Goal: Task Accomplishment & Management: Manage account settings

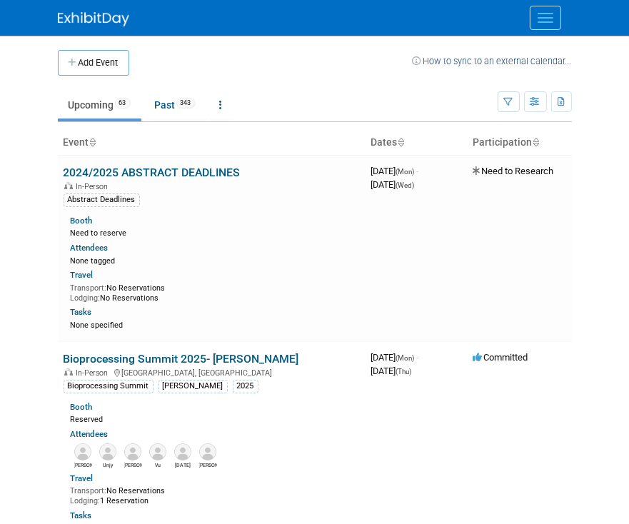
click at [380, 106] on ul "Upcoming 63 Past 343 All Events 406 Past and Upcoming Grouped Annually Events g…" at bounding box center [278, 106] width 440 height 32
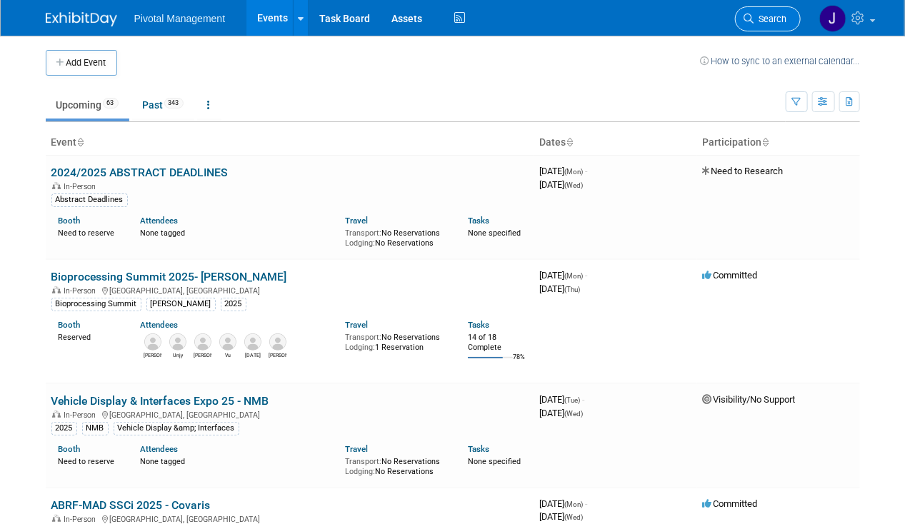
click at [628, 14] on span "Search" at bounding box center [770, 19] width 33 height 11
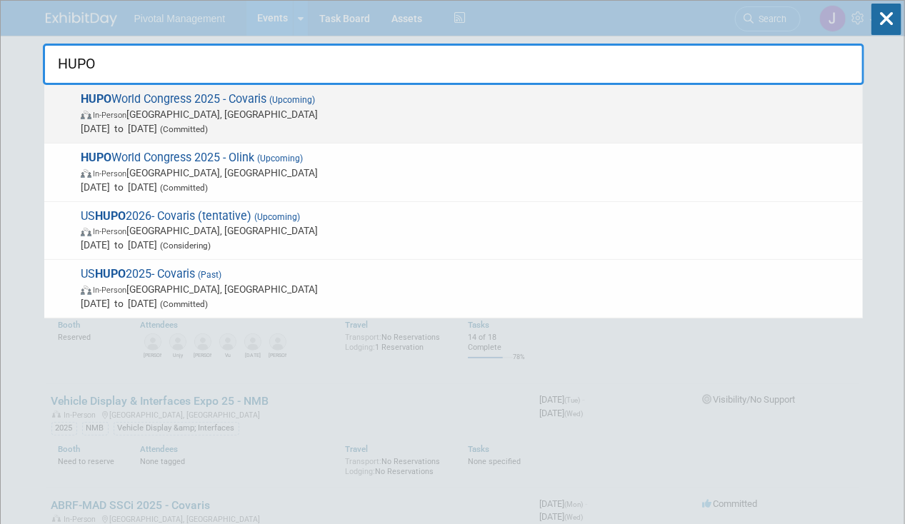
type input "HUPO"
click at [208, 129] on span "(Committed)" at bounding box center [182, 129] width 51 height 10
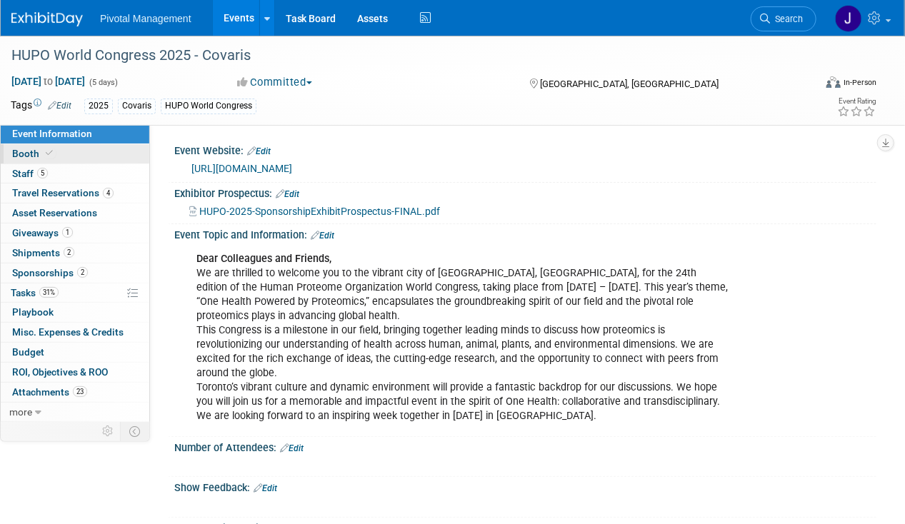
click at [49, 148] on span "Booth" at bounding box center [34, 153] width 44 height 11
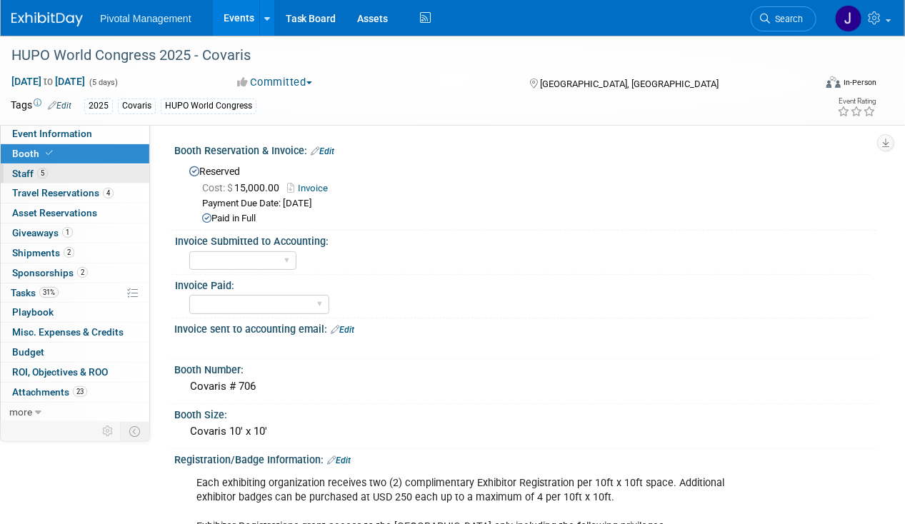
click at [55, 179] on link "5 Staff 5" at bounding box center [75, 173] width 149 height 19
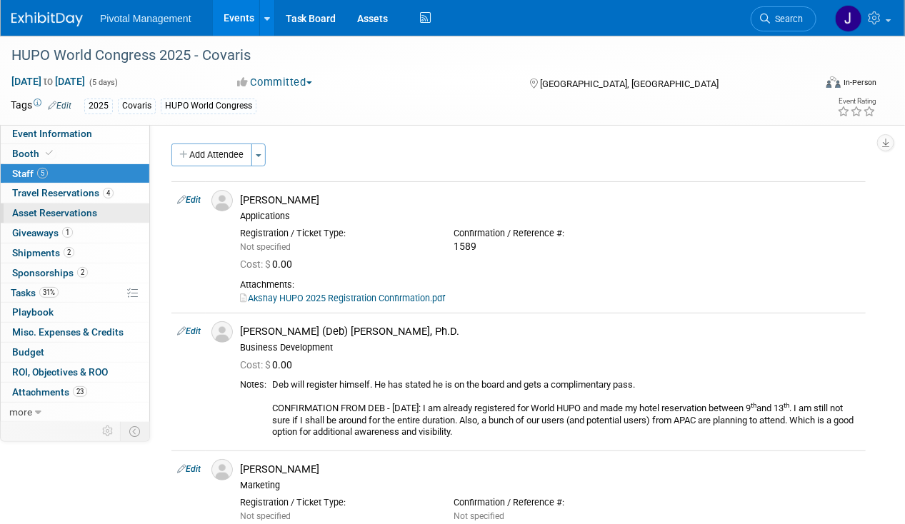
click at [54, 204] on link "0 Asset Reservations 0" at bounding box center [75, 213] width 149 height 19
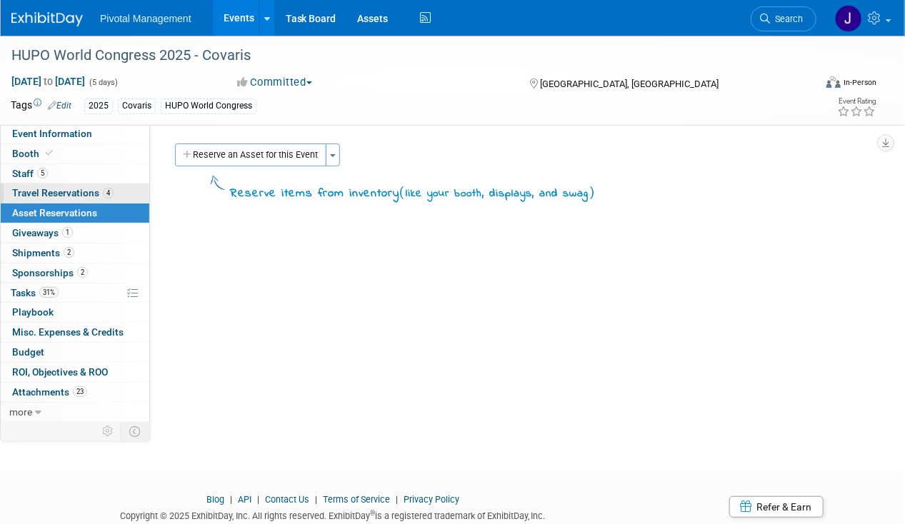
click at [59, 196] on span "Travel Reservations 4" at bounding box center [62, 192] width 101 height 11
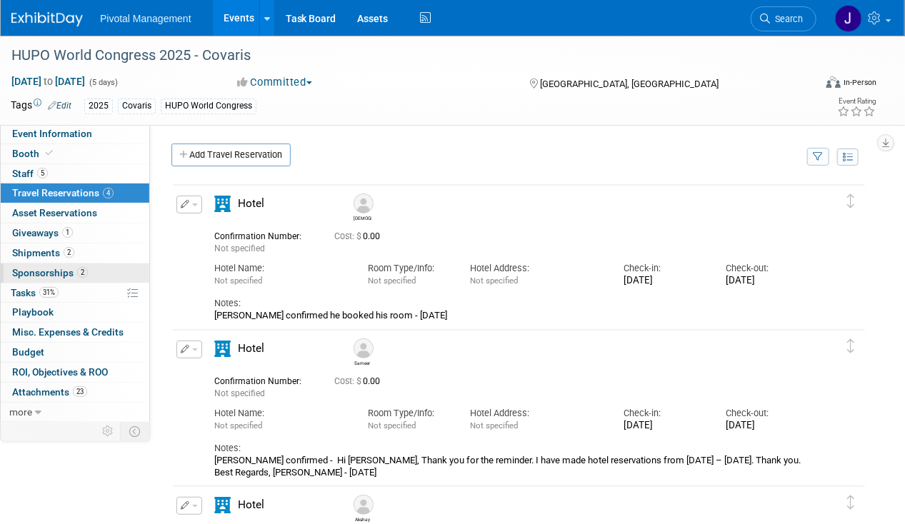
click at [56, 267] on span "Sponsorships 2" at bounding box center [50, 272] width 76 height 11
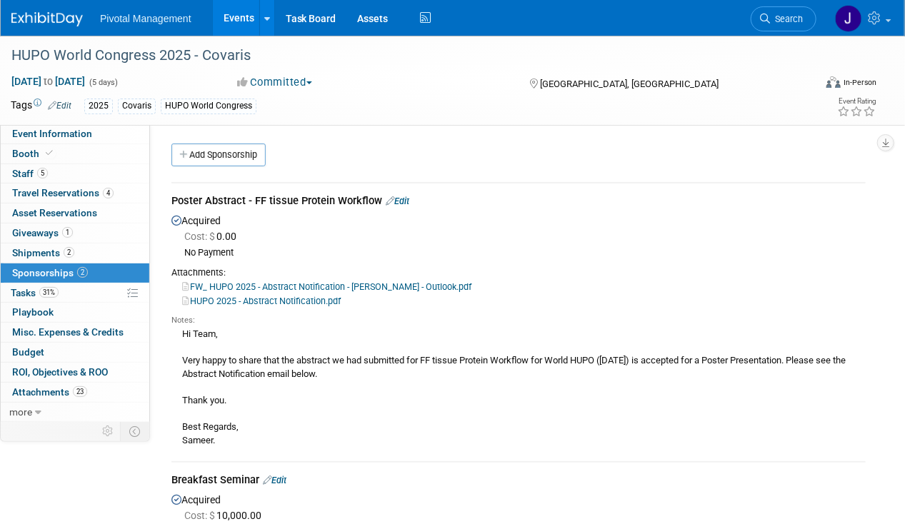
click at [406, 201] on link "Edit" at bounding box center [398, 201] width 24 height 11
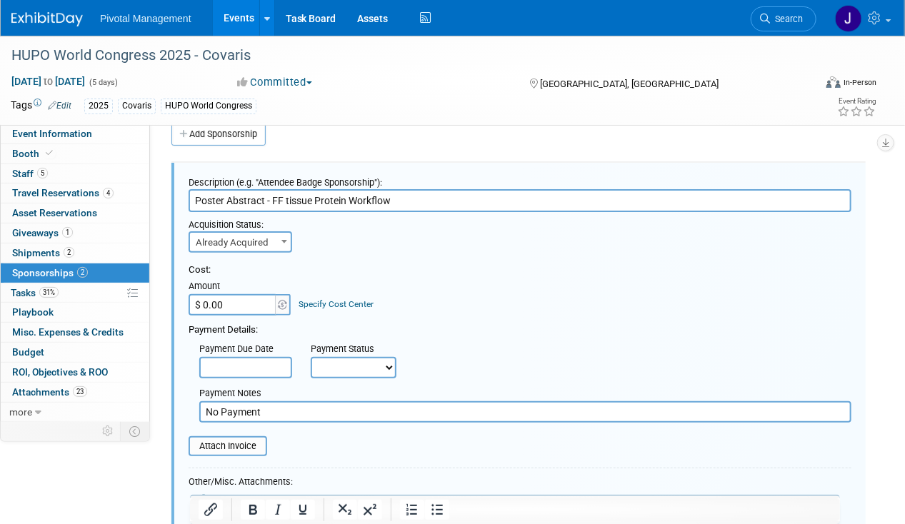
scroll to position [291, 0]
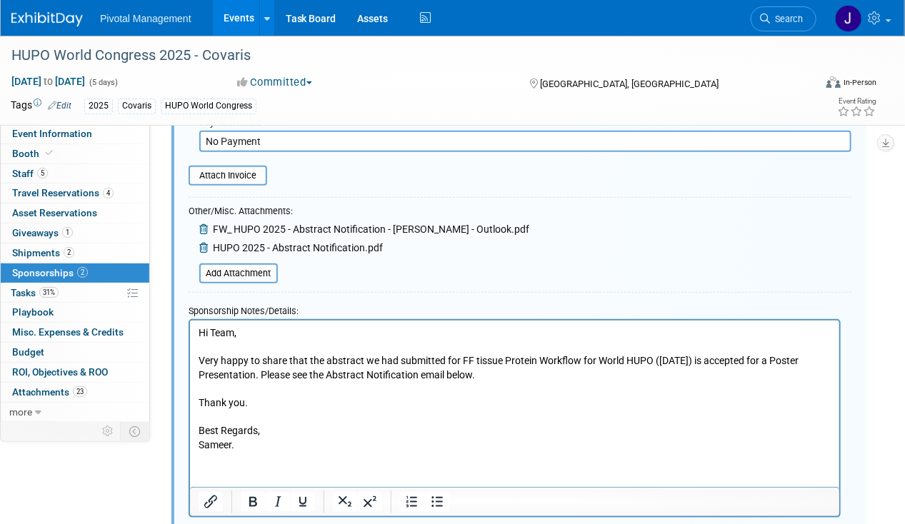
click at [199, 335] on p "Hi Team, Very happy to share that the abstract we had submitted for FF tissue P…" at bounding box center [514, 389] width 633 height 126
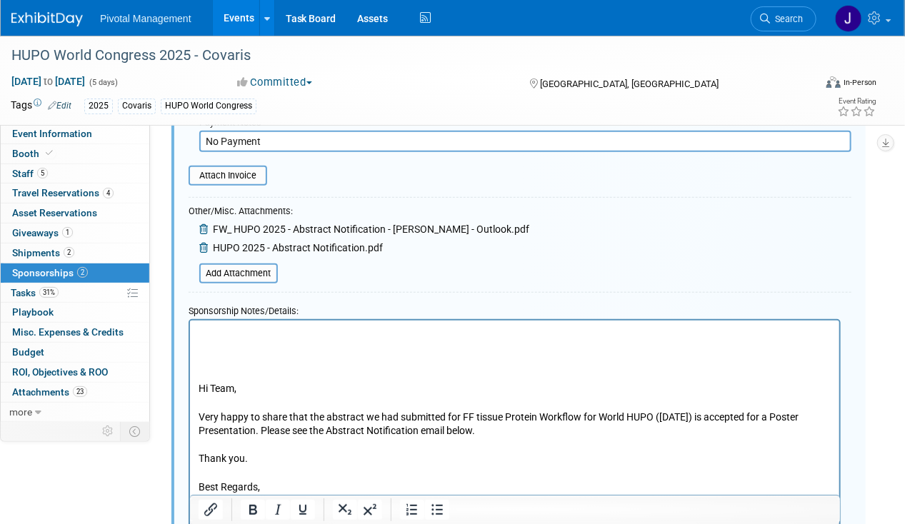
click at [240, 331] on p "Rich Text Area. Press ALT-0 for help." at bounding box center [514, 333] width 633 height 14
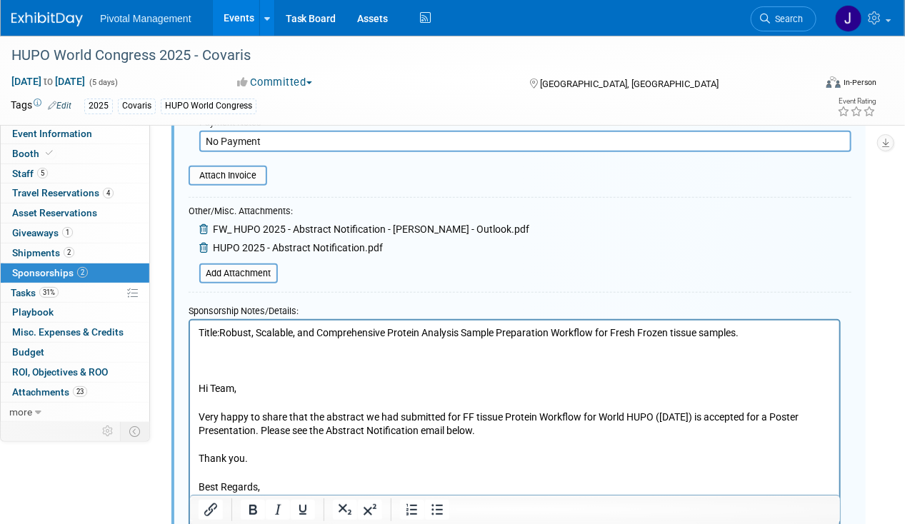
click at [358, 354] on p "Rich Text Area. Press ALT-0 for help." at bounding box center [514, 360] width 633 height 14
click at [426, 366] on p "Rich Text Area. Press ALT-0 for help." at bounding box center [514, 360] width 633 height 14
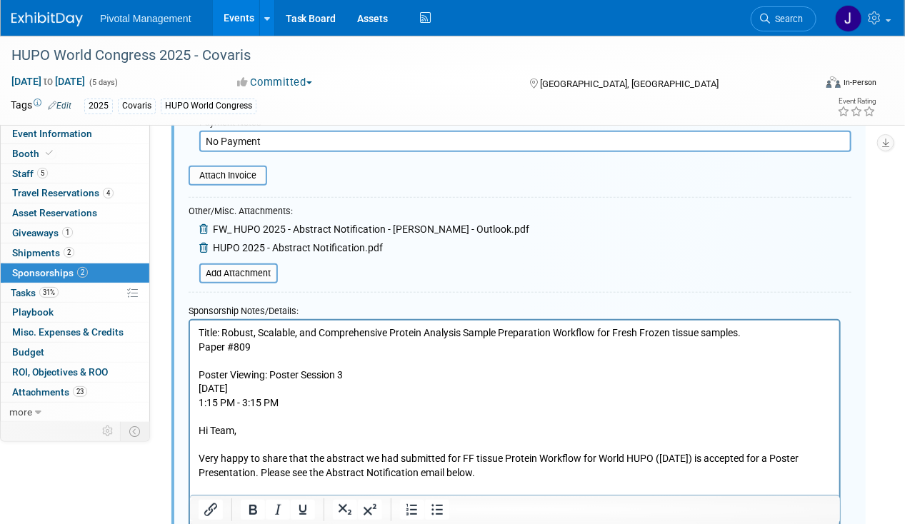
click at [197, 387] on body "Title: Robust, Scalable, and Comprehensive Protein Analysis Sample Preparation …" at bounding box center [514, 438] width 634 height 224
click at [198, 387] on p "Poster Viewing: Poster Session 3 Wednesday, Nov 12, 2025 1:15 PM - 3:15 PM" at bounding box center [514, 389] width 633 height 42
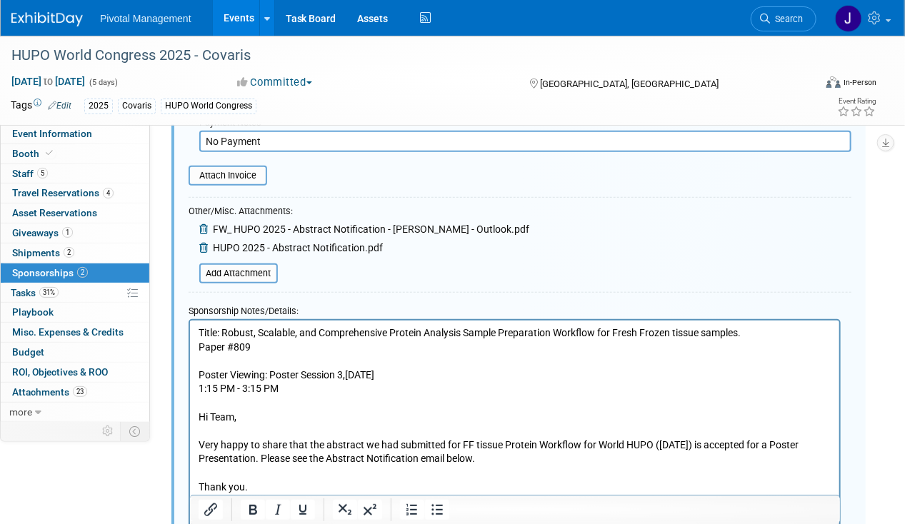
click at [199, 390] on p "Poster Viewing: Poster Session 3, Wednesday, Nov 12, 2025 1:15 PM - 3:15 PM" at bounding box center [514, 382] width 633 height 28
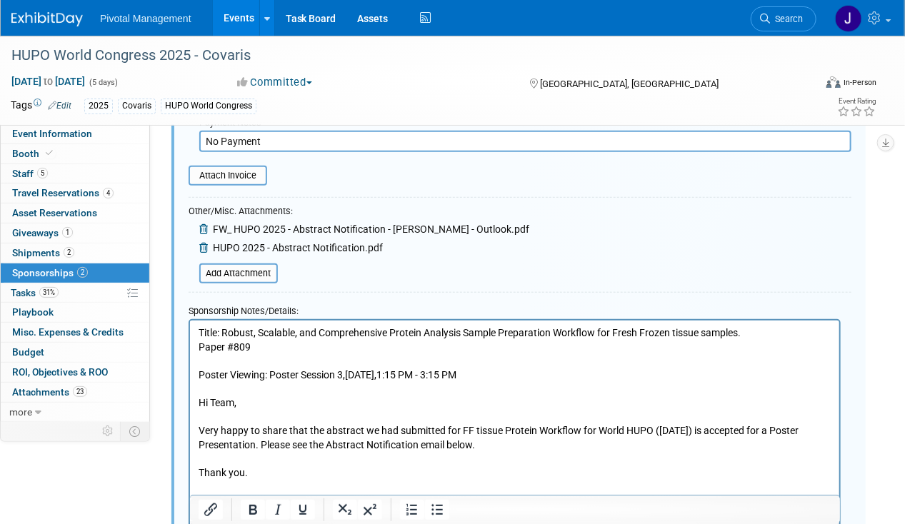
click at [621, 365] on p "Rich Text Area. Press ALT-0 for help." at bounding box center [514, 360] width 633 height 14
click at [588, 376] on p "Poster Viewing: Poster Session 3, Wednesday, Nov 12, 2025, 1:15 PM - 3:15 PM" at bounding box center [514, 375] width 633 height 14
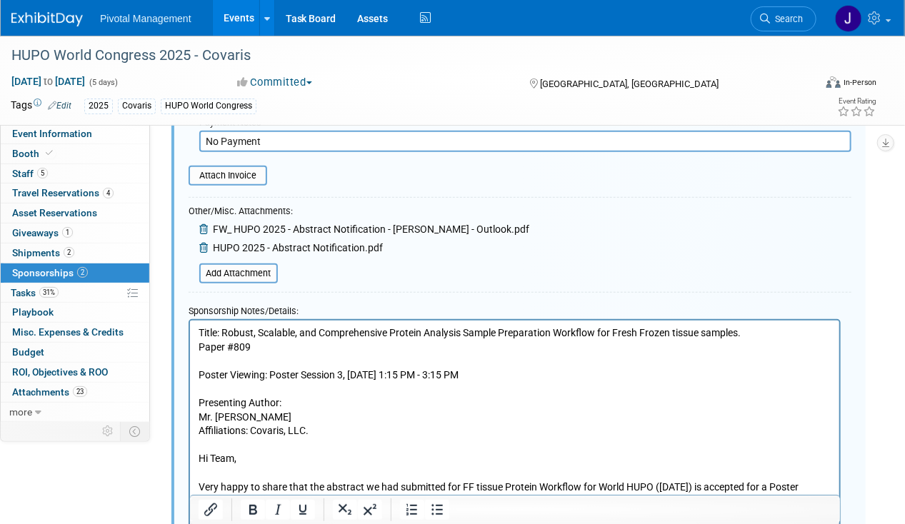
click at [199, 419] on p "Mr. Sameer Vasantgadkar Affiliations: Covaris, LLC." at bounding box center [514, 424] width 633 height 28
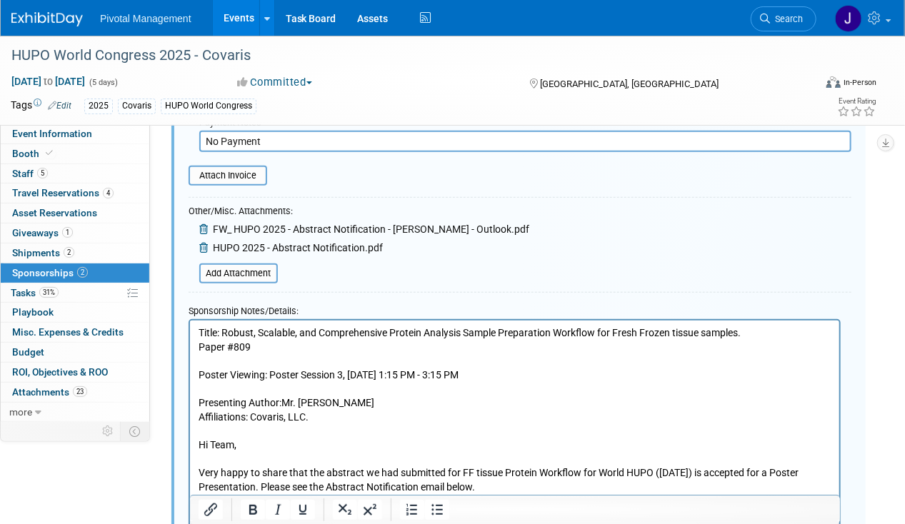
click at [199, 419] on p "Presenting Author: Mr. Sameer Vasantgadkar Affiliations: Covaris, LLC." at bounding box center [514, 410] width 633 height 28
click at [238, 389] on p "Rich Text Area. Press ALT-0 for help." at bounding box center [514, 388] width 633 height 14
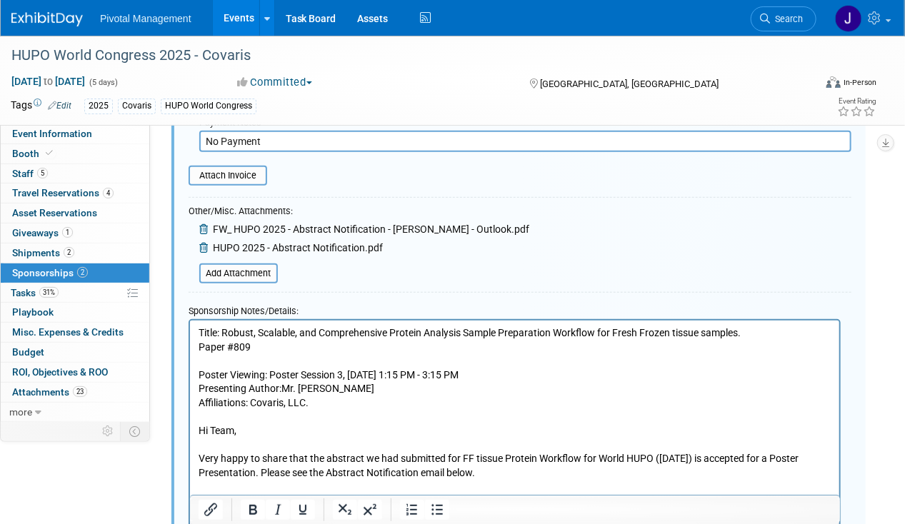
click at [221, 364] on p "Rich Text Area. Press ALT-0 for help." at bounding box center [514, 360] width 633 height 14
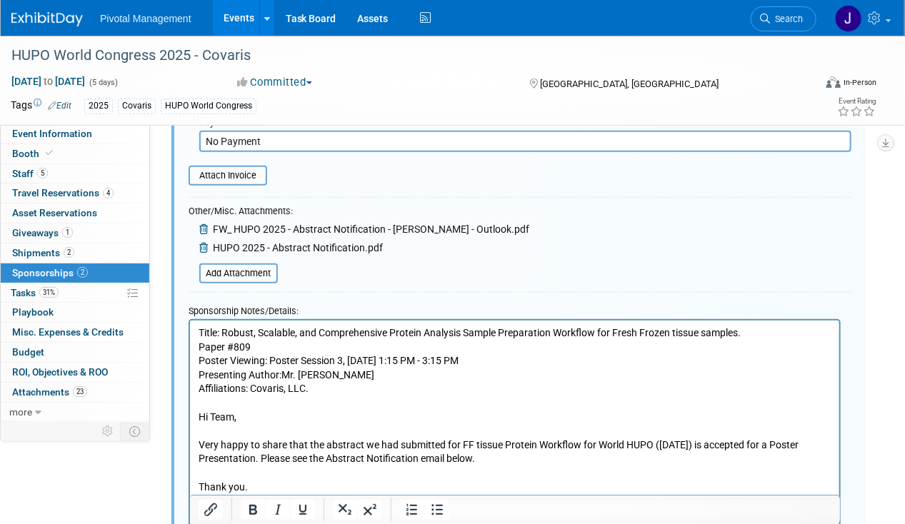
click at [321, 397] on p "Rich Text Area. Press ALT-0 for help." at bounding box center [514, 403] width 633 height 14
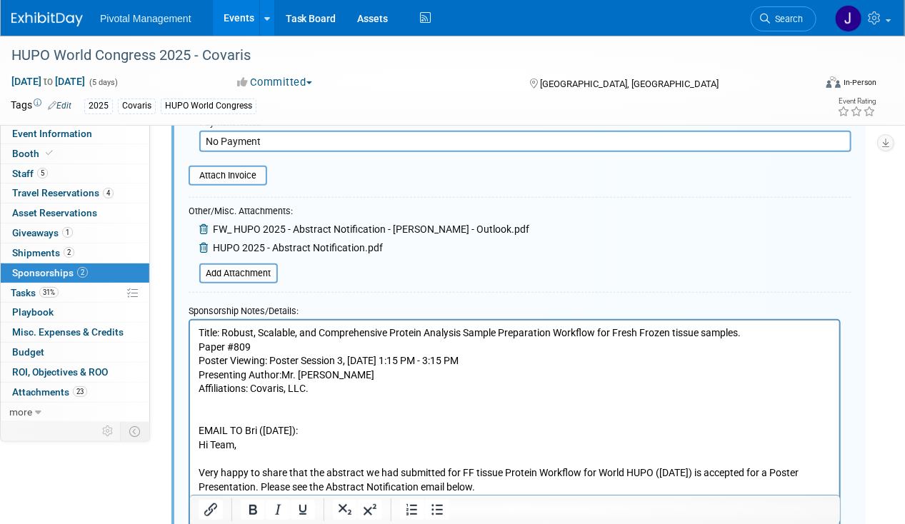
click at [236, 429] on p "EMAIL TO Bri (07.16.25):" at bounding box center [514, 430] width 633 height 14
click at [237, 428] on p "EMAIL TO Bri (07.16.25):" at bounding box center [514, 430] width 633 height 14
click at [239, 428] on p "EMAIL TO Bri (07.16.25):" at bounding box center [514, 430] width 633 height 14
click at [239, 428] on p "EMAIL to Bri (07.16.25):" at bounding box center [514, 430] width 633 height 14
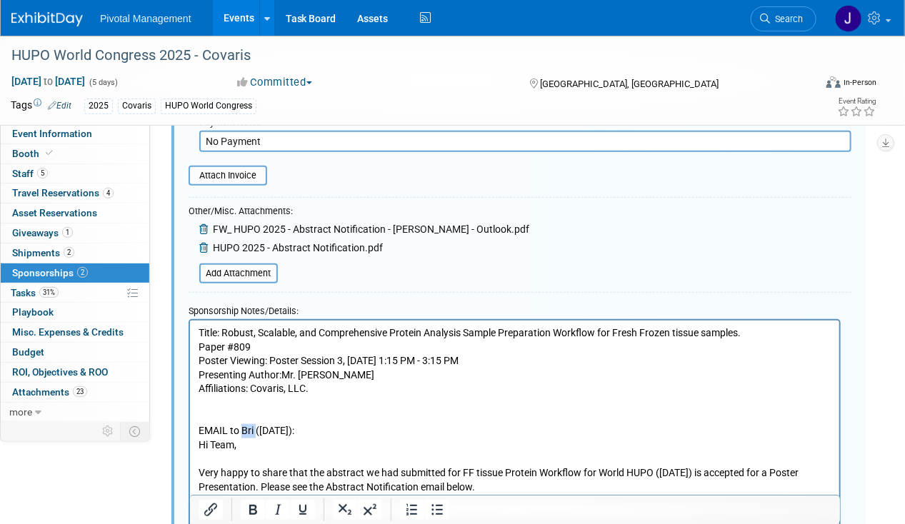
click at [239, 428] on p "EMAIL to Bri (07.16.25):" at bounding box center [514, 430] width 633 height 14
click at [310, 511] on icon "Underline" at bounding box center [302, 509] width 17 height 17
click at [326, 436] on p "EMAIL to Bri (07.16.25):" at bounding box center [514, 430] width 633 height 14
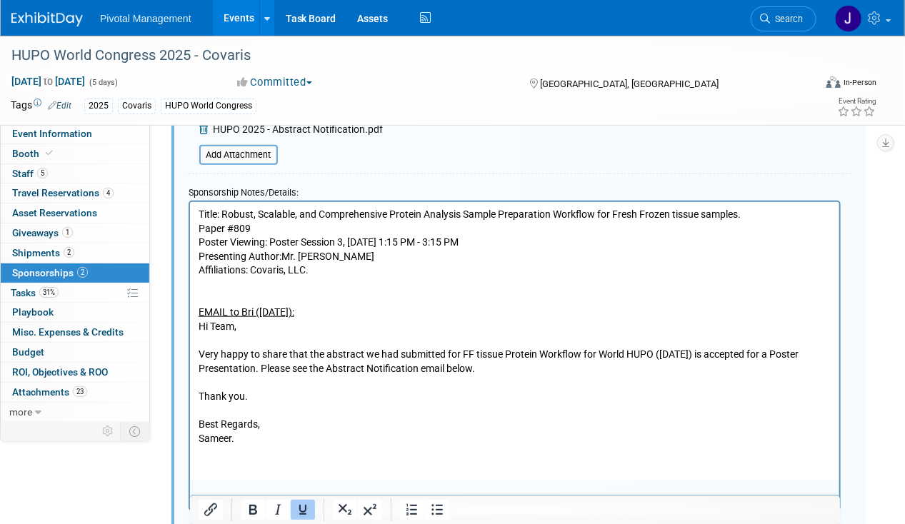
scroll to position [496, 0]
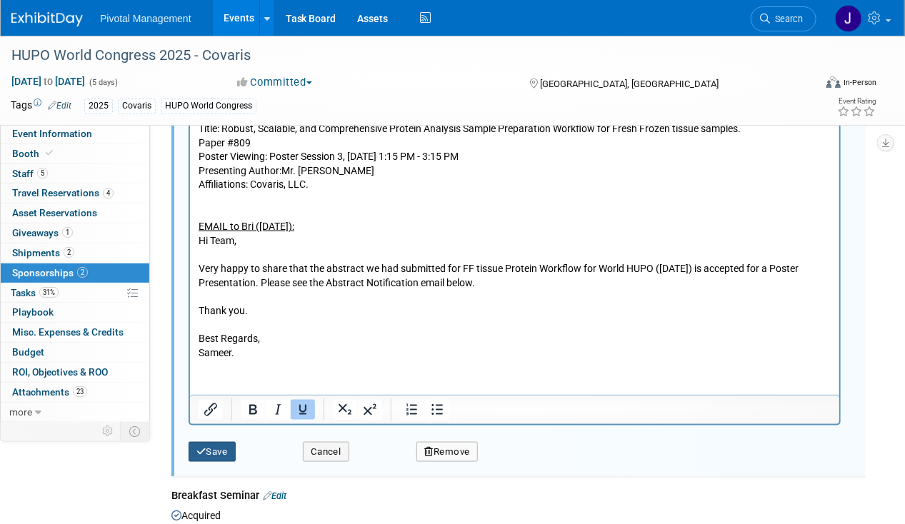
click at [208, 447] on button "Save" at bounding box center [212, 452] width 47 height 20
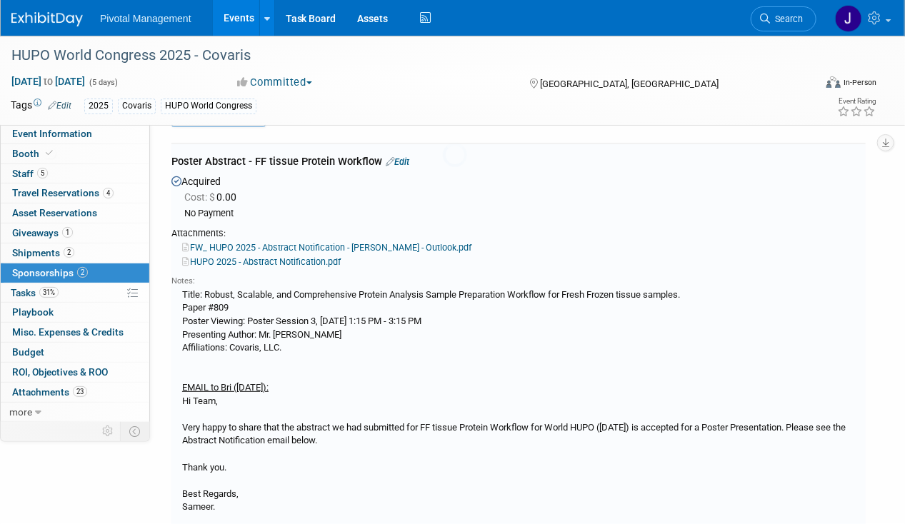
scroll to position [21, 0]
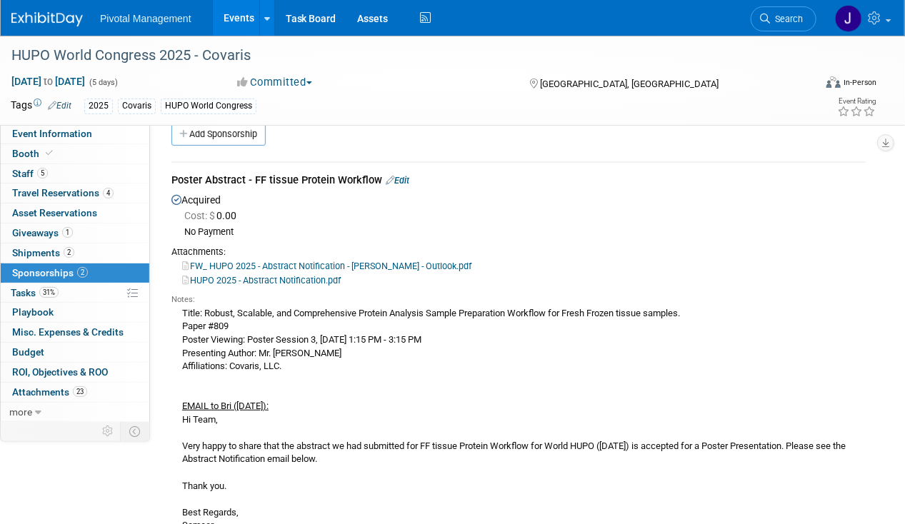
click at [227, 22] on link "Events" at bounding box center [239, 18] width 52 height 36
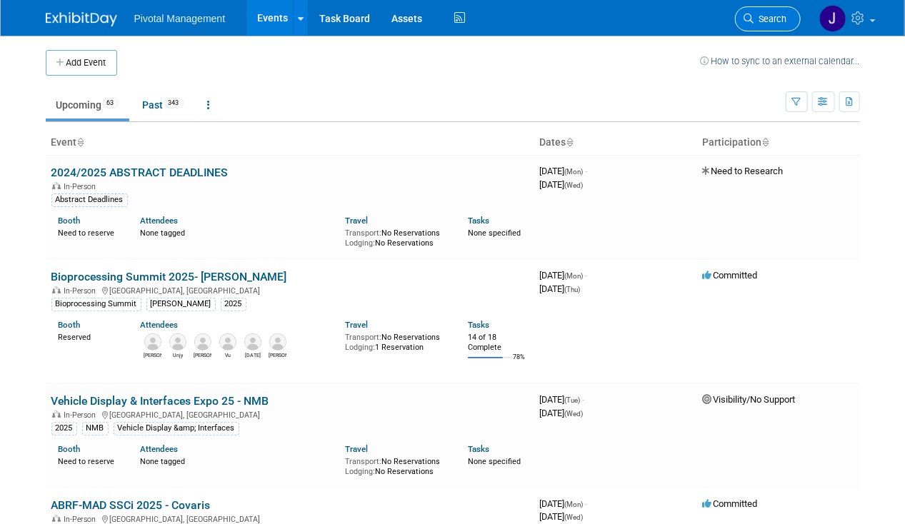
click at [759, 16] on span "Search" at bounding box center [770, 19] width 33 height 11
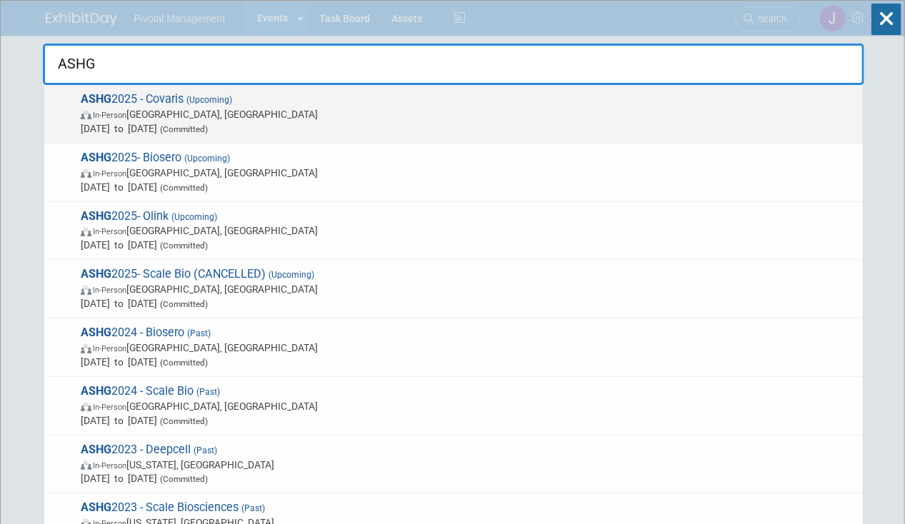
type input "ASHG"
click at [447, 103] on span "ASHG 2025 - Covaris (Upcoming) In-Person Boston, MA Oct 15, 2025 to Oct 17, 202…" at bounding box center [465, 114] width 779 height 44
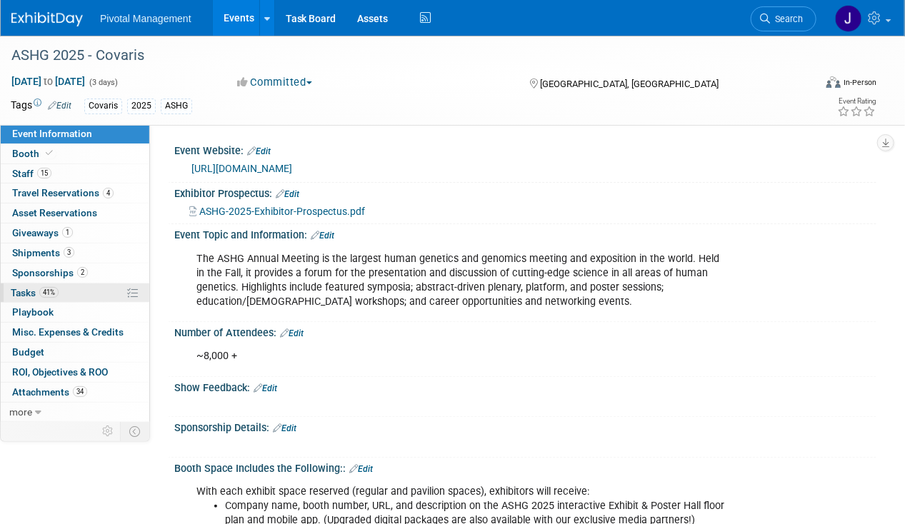
click at [85, 296] on link "41% Tasks 41%" at bounding box center [75, 293] width 149 height 19
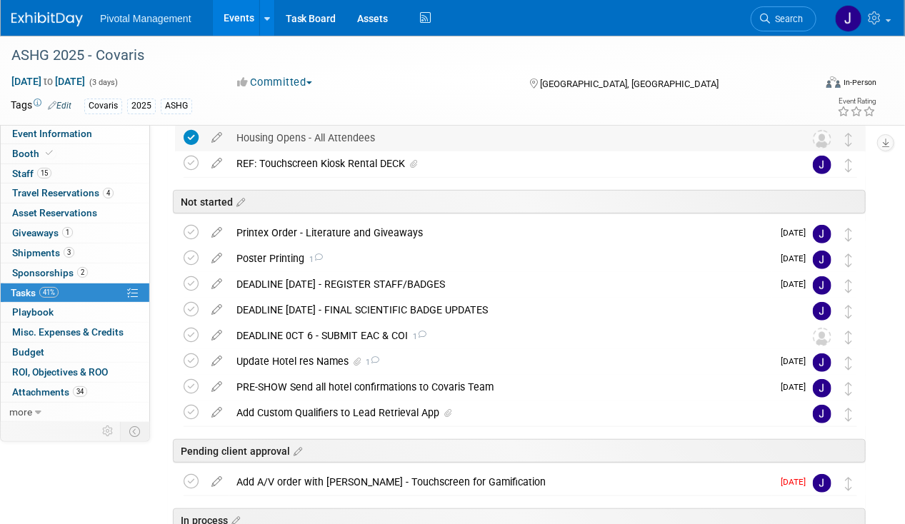
scroll to position [169, 0]
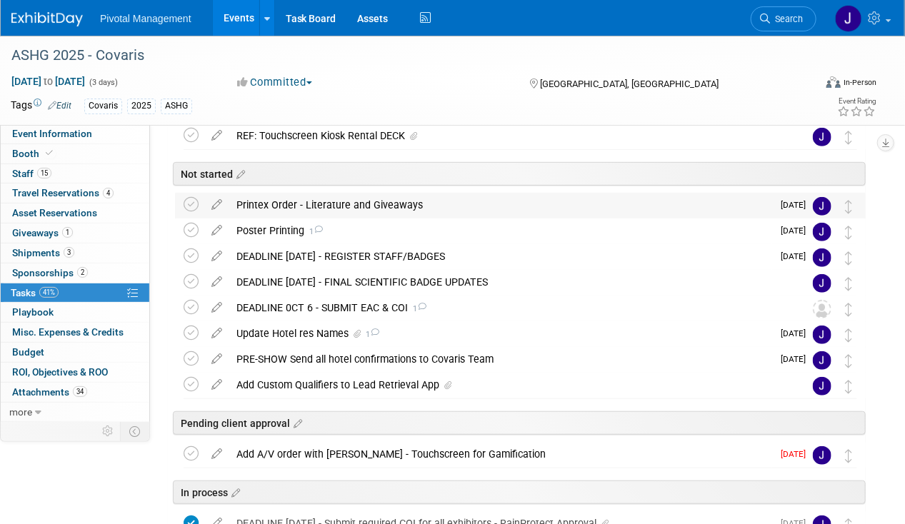
click at [796, 201] on span "[DATE]" at bounding box center [797, 205] width 32 height 10
click at [403, 204] on div "Printex Order - Literature and Giveaways" at bounding box center [500, 205] width 543 height 24
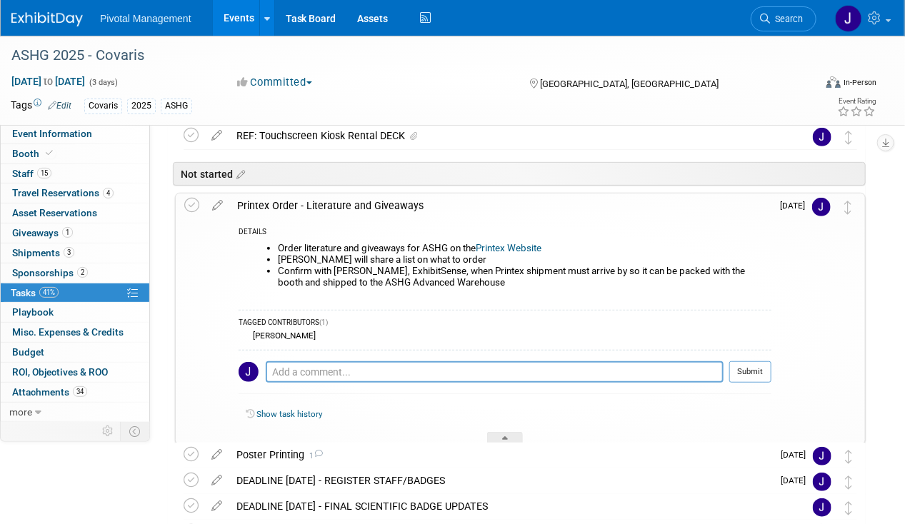
click at [403, 204] on div "Printex Order - Literature and Giveaways" at bounding box center [500, 206] width 541 height 24
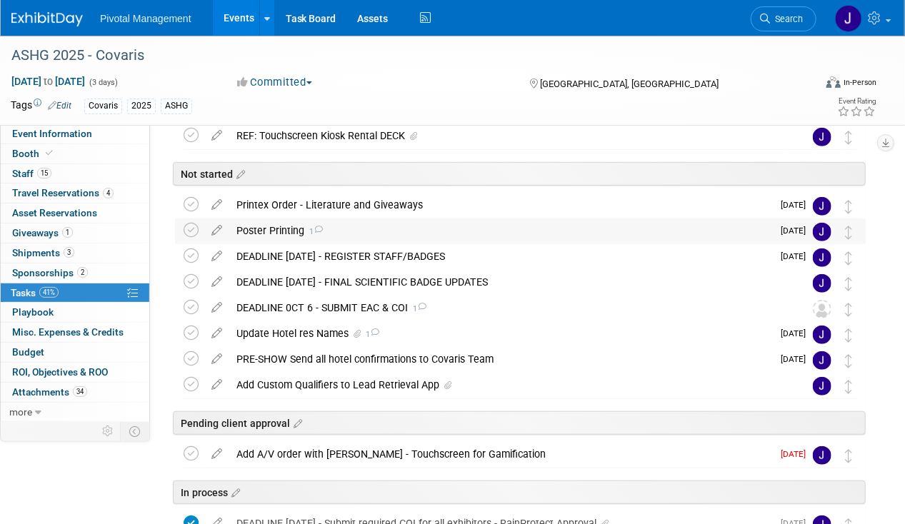
click at [284, 233] on div "Poster Printing 1" at bounding box center [500, 231] width 543 height 24
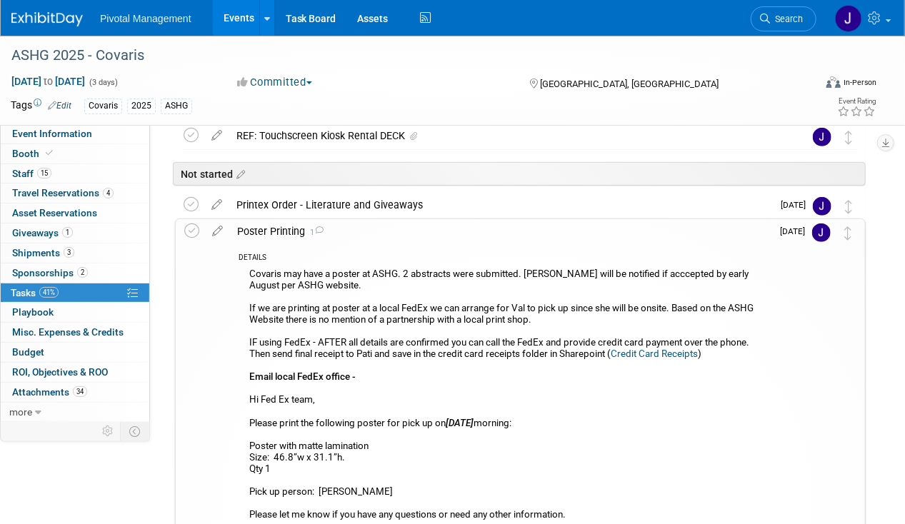
click at [284, 233] on div "Poster Printing 1" at bounding box center [500, 231] width 541 height 24
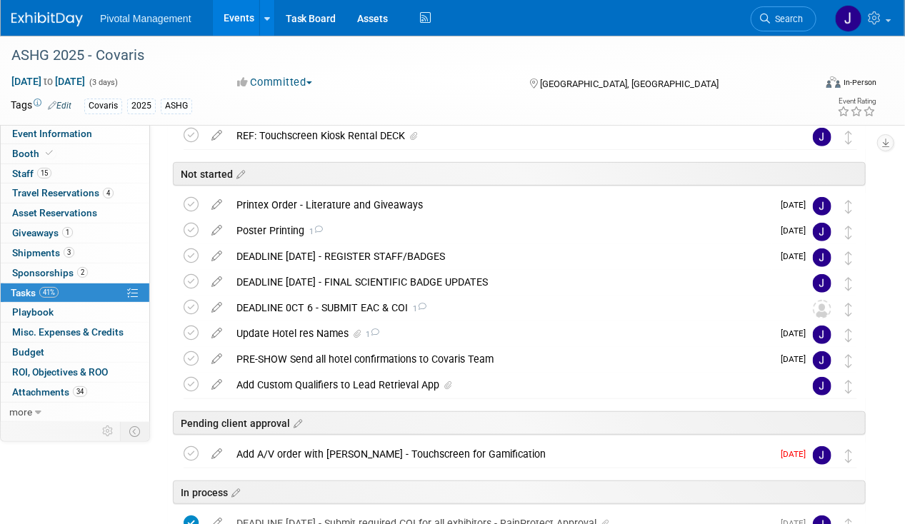
click at [221, 279] on icon at bounding box center [216, 279] width 25 height 18
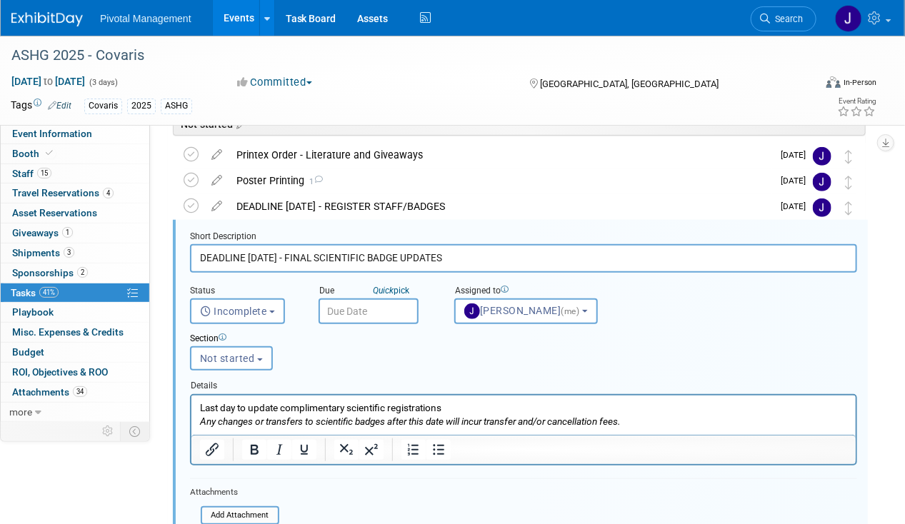
scroll to position [229, 0]
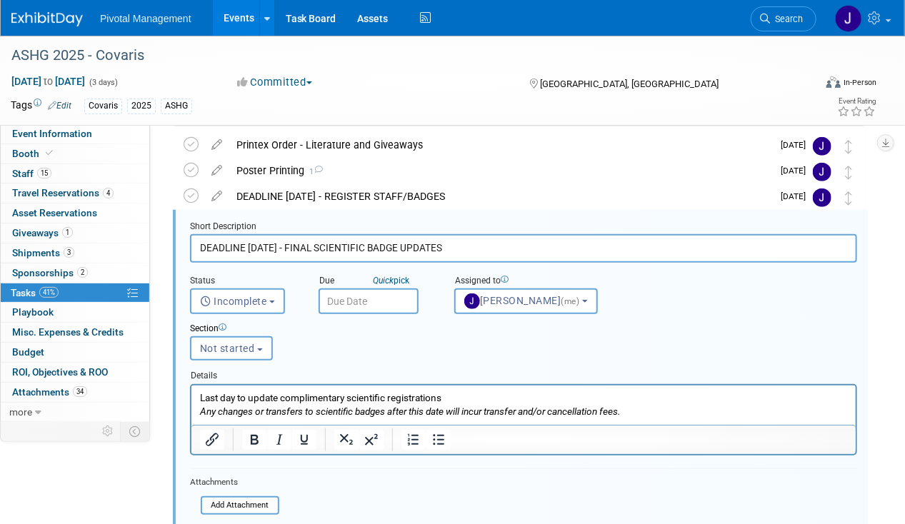
click at [343, 302] on input "text" at bounding box center [368, 302] width 100 height 26
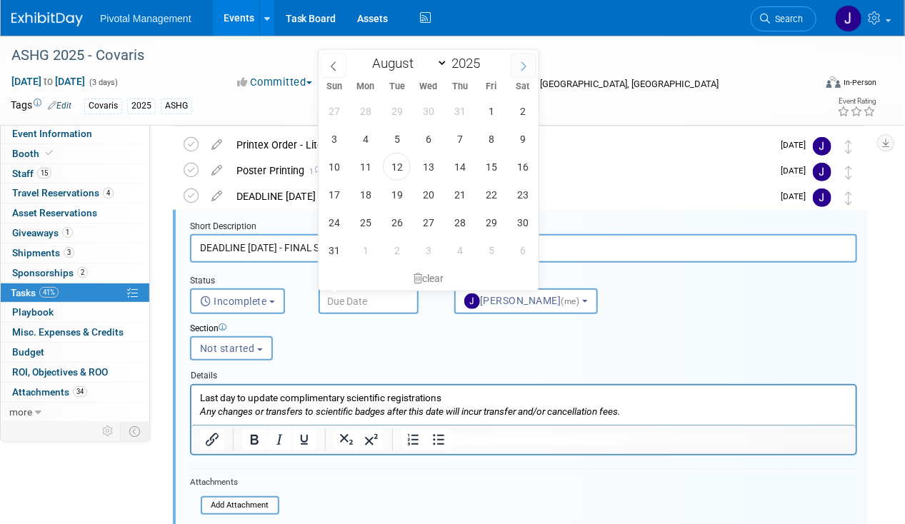
click at [531, 69] on span at bounding box center [524, 66] width 26 height 24
select select "8"
click at [362, 201] on span "22" at bounding box center [365, 195] width 28 height 28
type input "[DATE]"
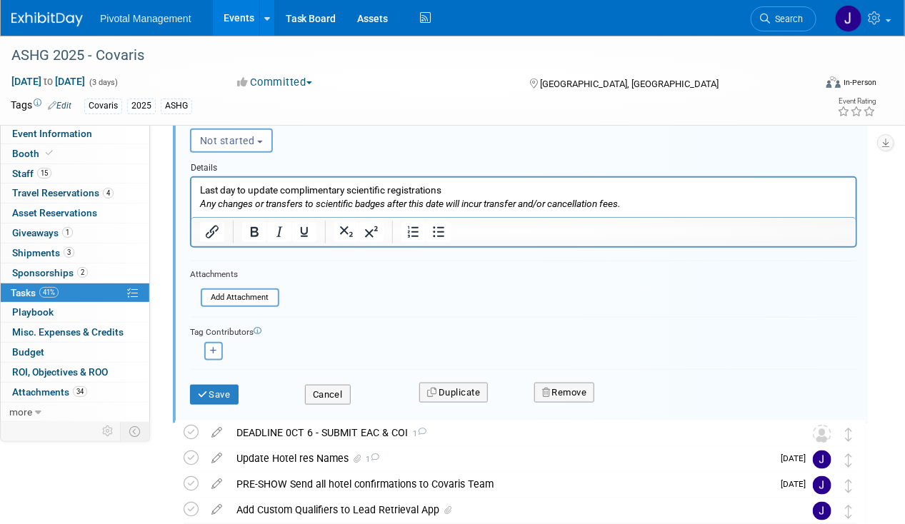
scroll to position [461, 0]
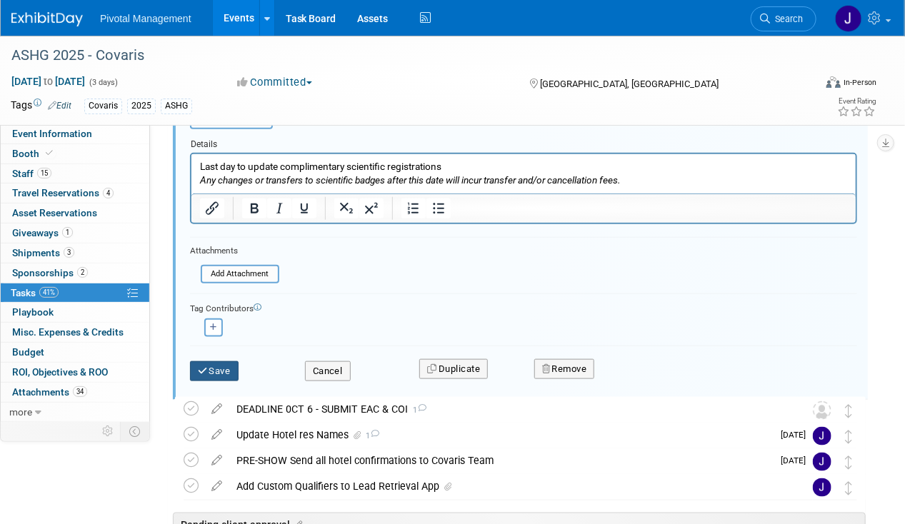
click at [211, 363] on button "Save" at bounding box center [214, 371] width 49 height 20
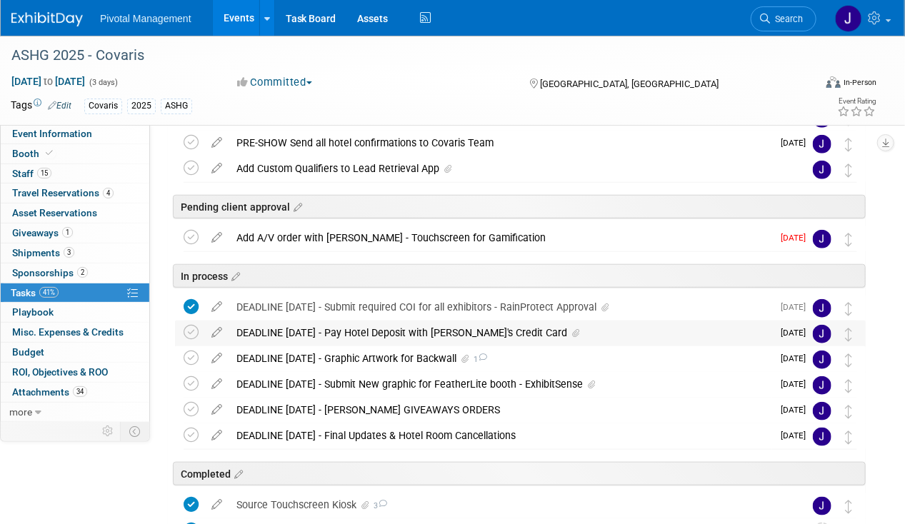
scroll to position [384, 0]
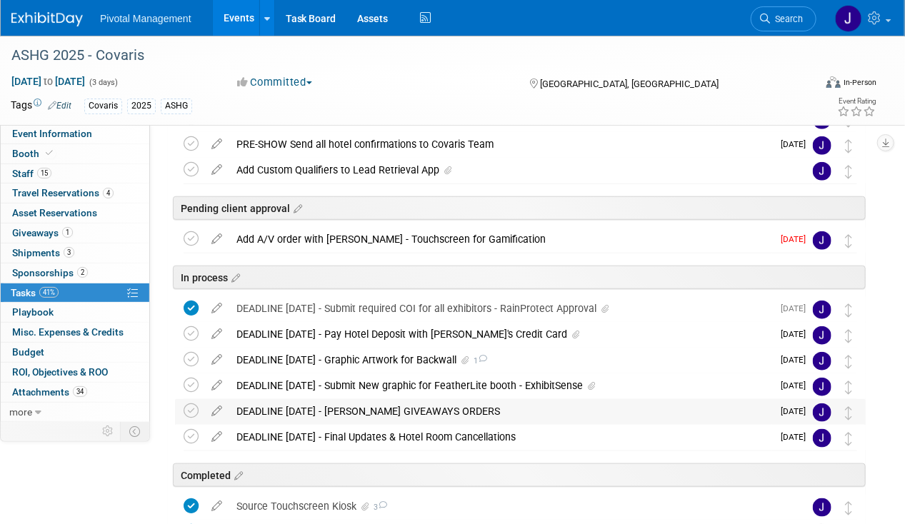
click at [401, 411] on div "DEADLINE [DATE] - [PERSON_NAME] GIVEAWAYS ORDERS" at bounding box center [500, 411] width 543 height 24
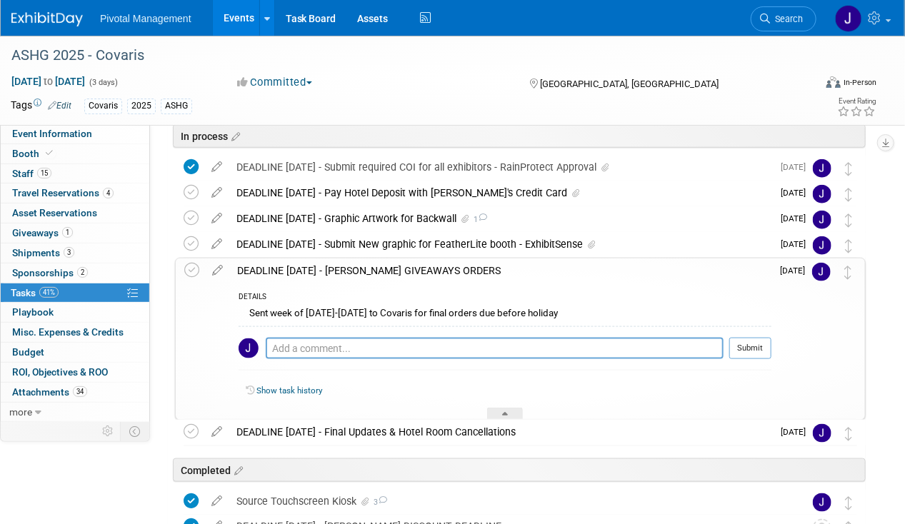
scroll to position [526, 0]
click at [425, 271] on div "DEADLINE [DATE] - [PERSON_NAME] GIVEAWAYS ORDERS" at bounding box center [500, 270] width 541 height 24
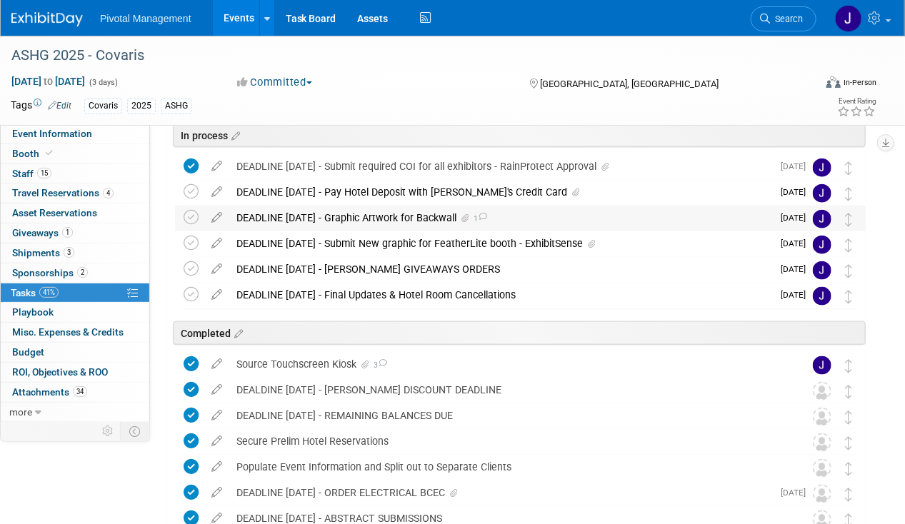
click at [411, 214] on div "DEADLINE [DATE] - Graphic Artwork for Backwall 1" at bounding box center [500, 218] width 543 height 24
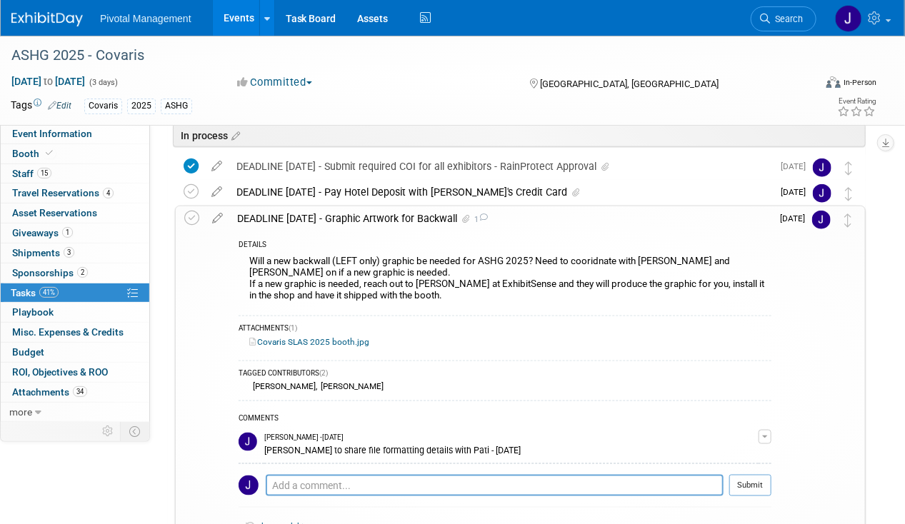
click at [411, 214] on div "DEADLINE [DATE] - Graphic Artwork for Backwall 1" at bounding box center [500, 218] width 541 height 24
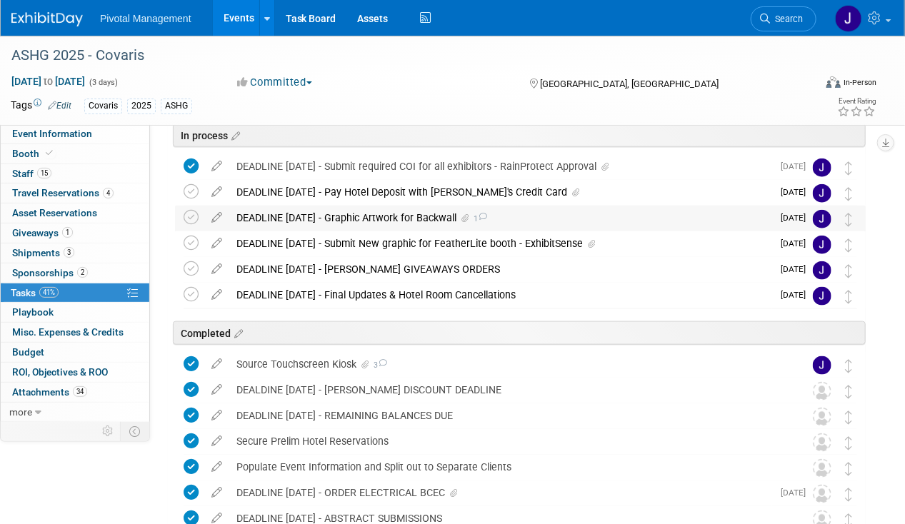
click at [411, 214] on div "DEADLINE [DATE] - Graphic Artwork for Backwall 1" at bounding box center [500, 218] width 543 height 24
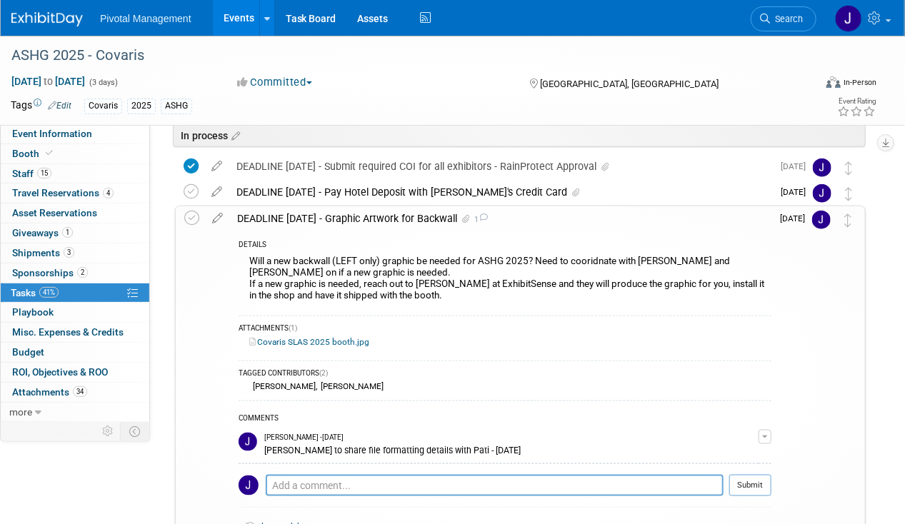
click at [411, 214] on div "DEADLINE [DATE] - Graphic Artwork for Backwall 1" at bounding box center [500, 218] width 541 height 24
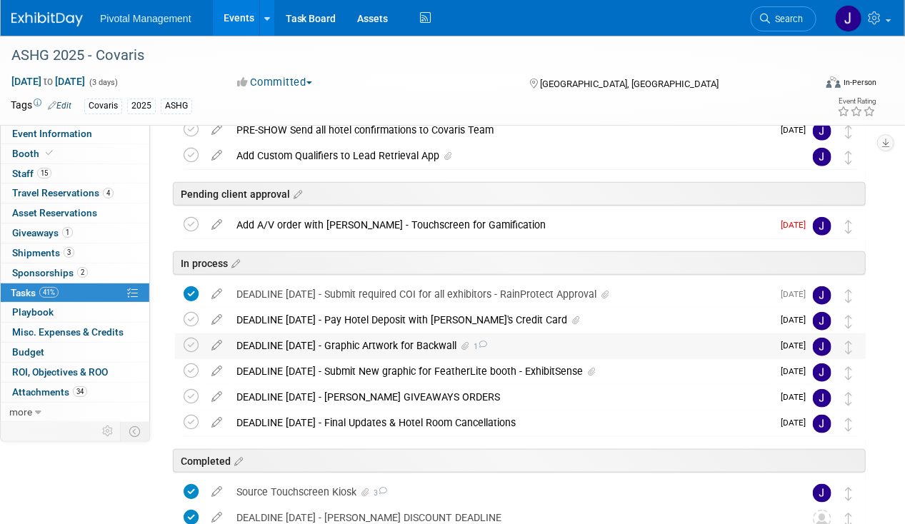
scroll to position [321, 0]
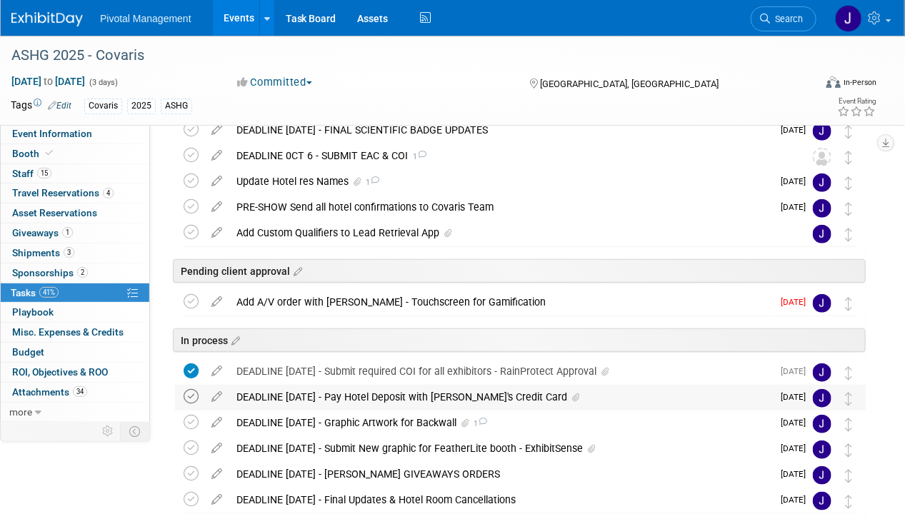
click at [191, 396] on icon at bounding box center [191, 396] width 15 height 15
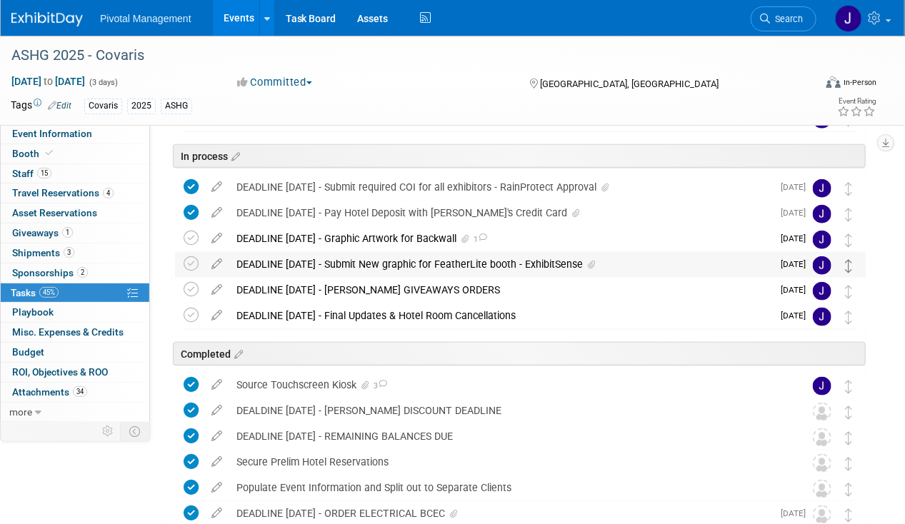
scroll to position [511, 0]
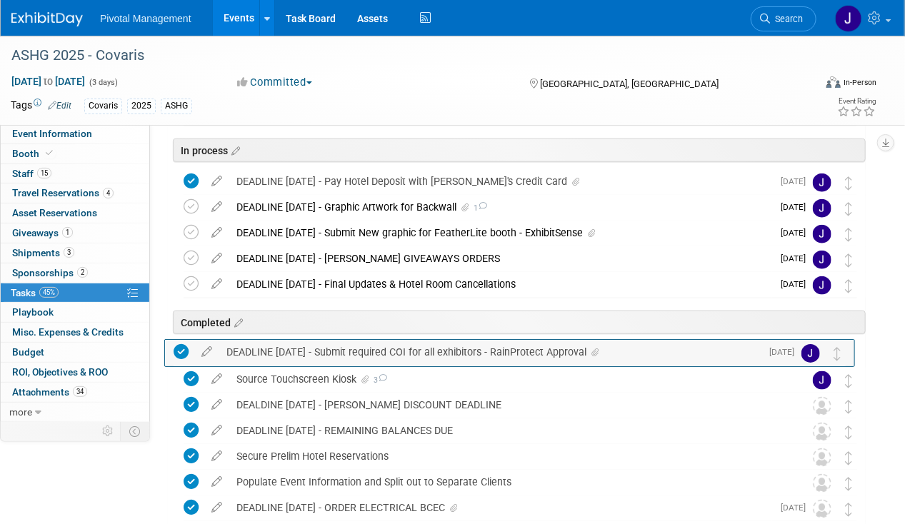
drag, startPoint x: 852, startPoint y: 183, endPoint x: 842, endPoint y: 354, distance: 171.7
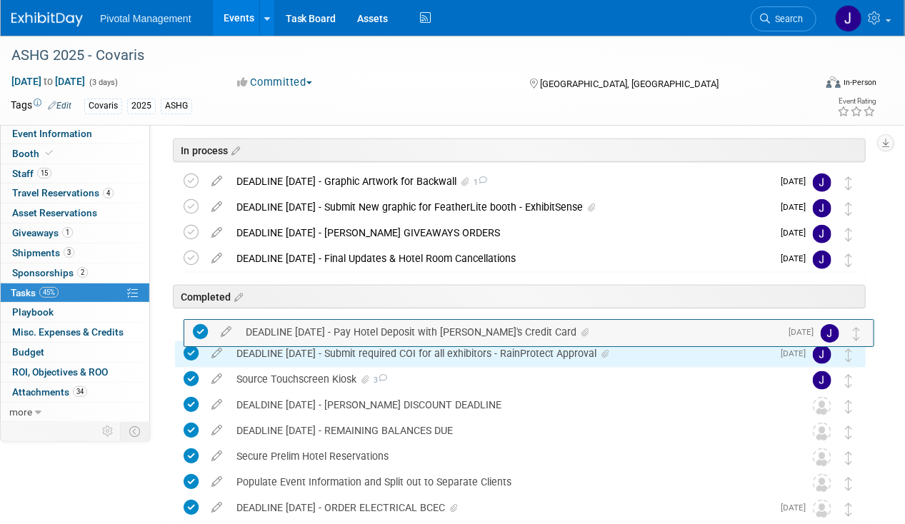
drag, startPoint x: 851, startPoint y: 174, endPoint x: 861, endPoint y: 331, distance: 157.4
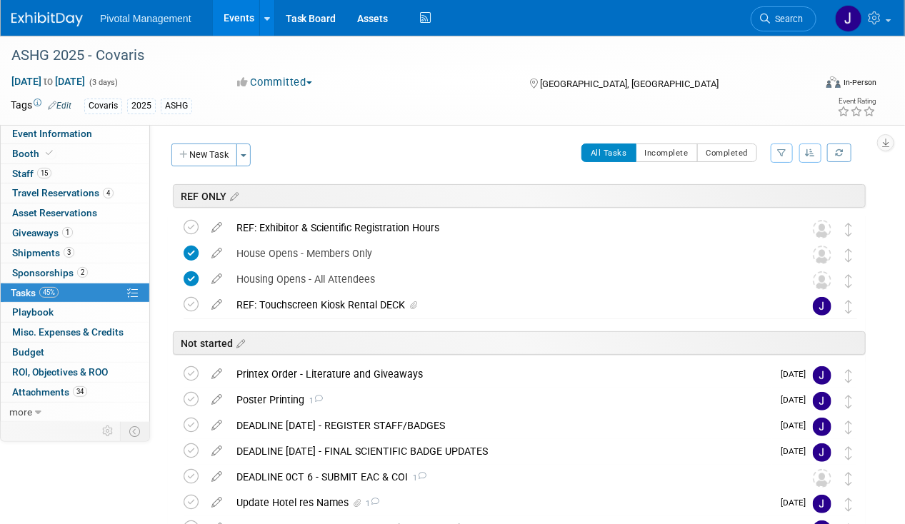
scroll to position [0, 0]
click at [214, 154] on button "New Task" at bounding box center [204, 155] width 66 height 23
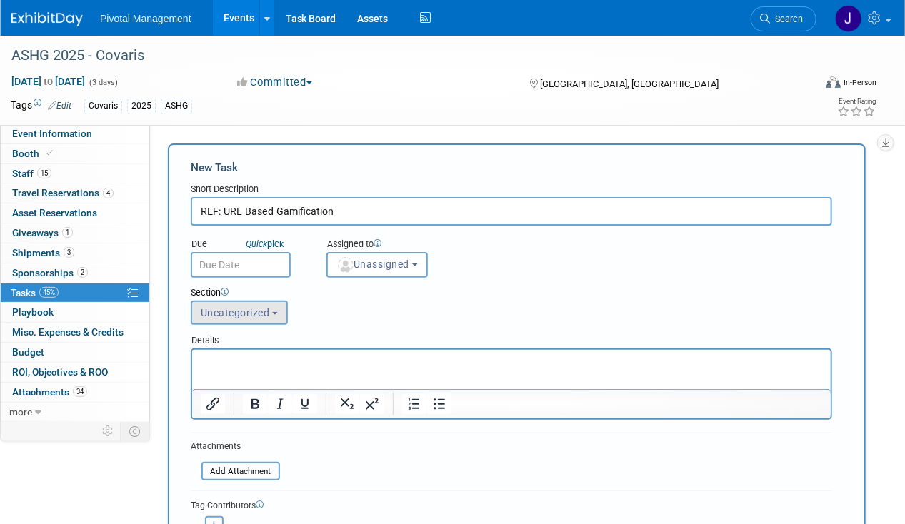
type input "REF: URL Based Gamification"
click at [238, 307] on span "Uncategorized" at bounding box center [235, 312] width 69 height 11
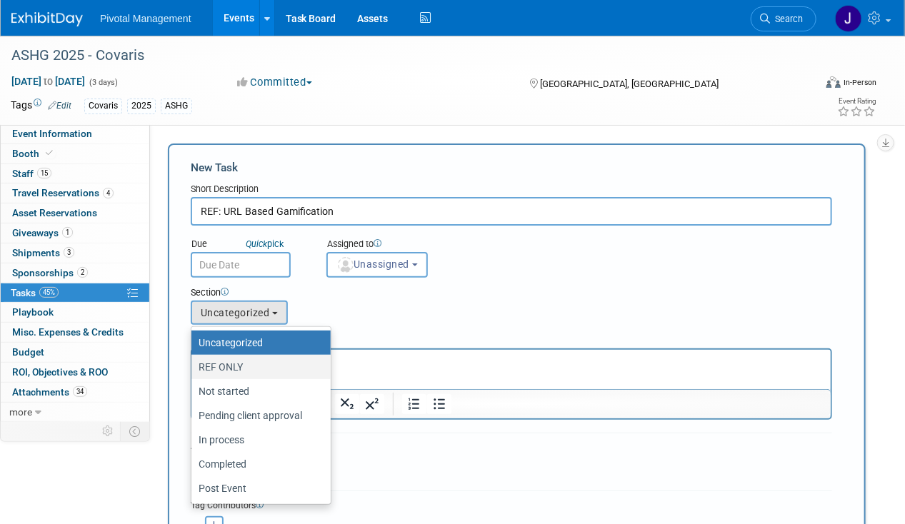
click at [244, 363] on label "REF ONLY" at bounding box center [258, 367] width 118 height 19
click at [194, 363] on input "REF ONLY" at bounding box center [188, 367] width 9 height 9
select select "11273127"
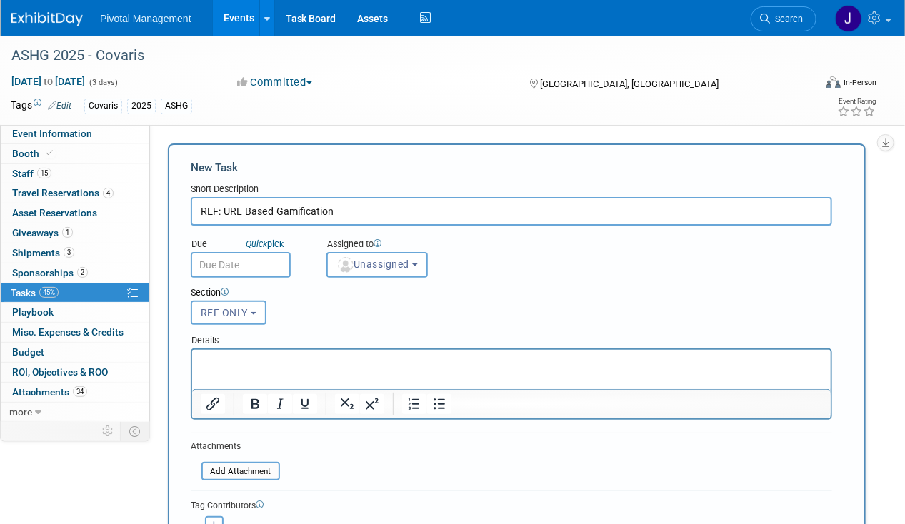
click at [238, 365] on p "Rich Text Area. Press ALT-0 for help." at bounding box center [511, 362] width 622 height 14
click at [468, 362] on p "﻿[URL][DOMAIN_NAME]" at bounding box center [511, 362] width 622 height 14
click at [623, 378] on p "[URL][DOMAIN_NAME]" at bounding box center [511, 376] width 622 height 14
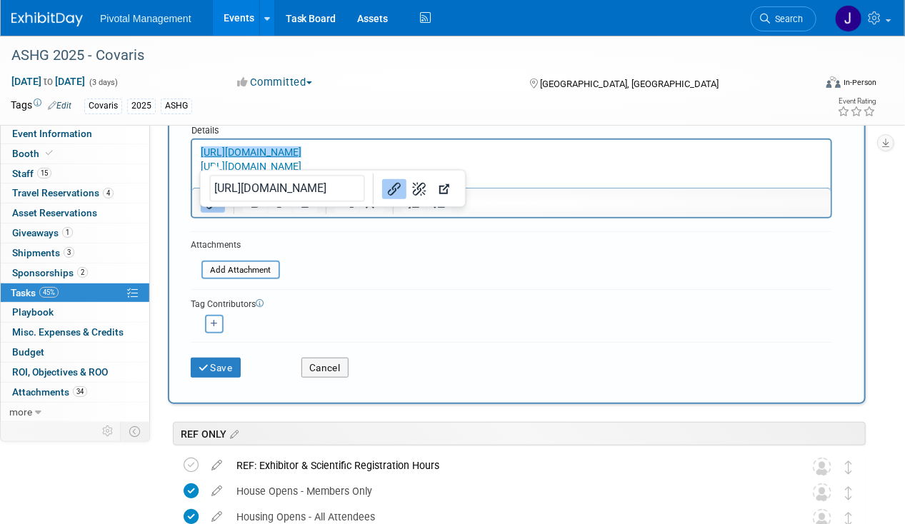
scroll to position [281, 0]
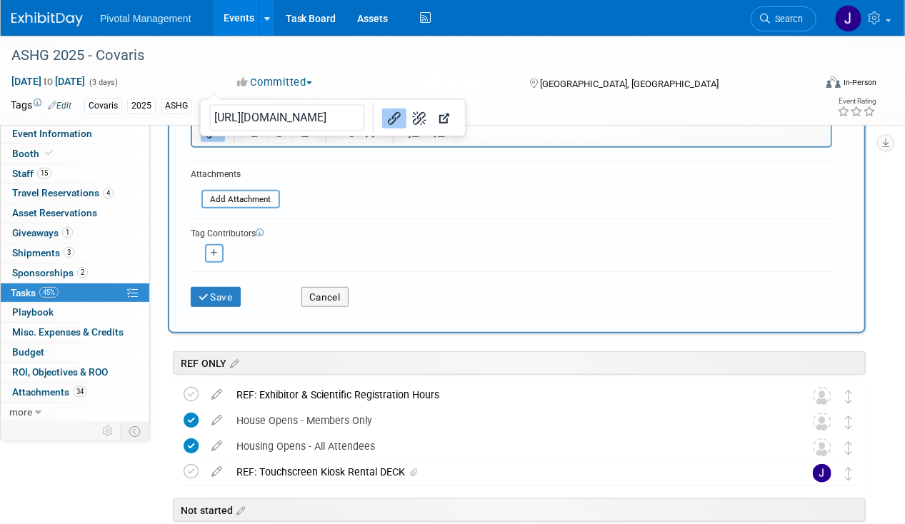
click at [216, 308] on div "Save Cancel" at bounding box center [511, 294] width 641 height 46
click at [223, 300] on button "Save" at bounding box center [216, 297] width 50 height 20
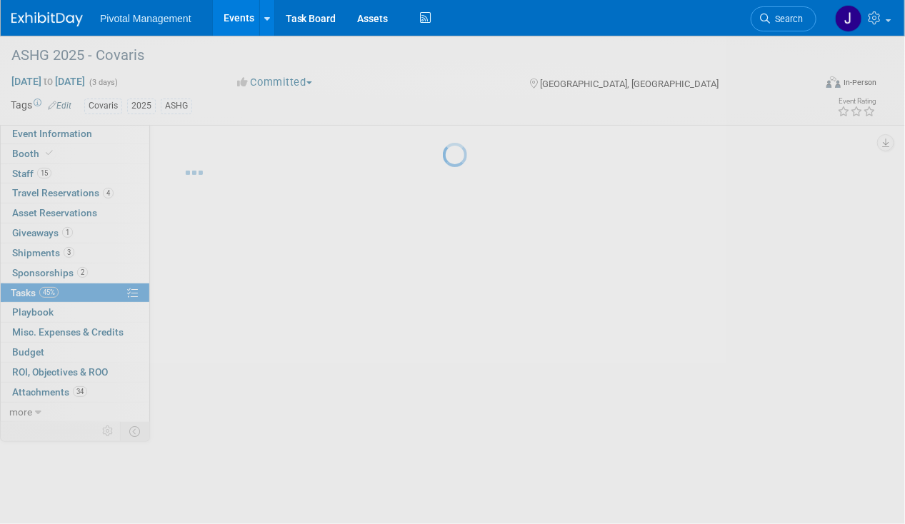
scroll to position [0, 0]
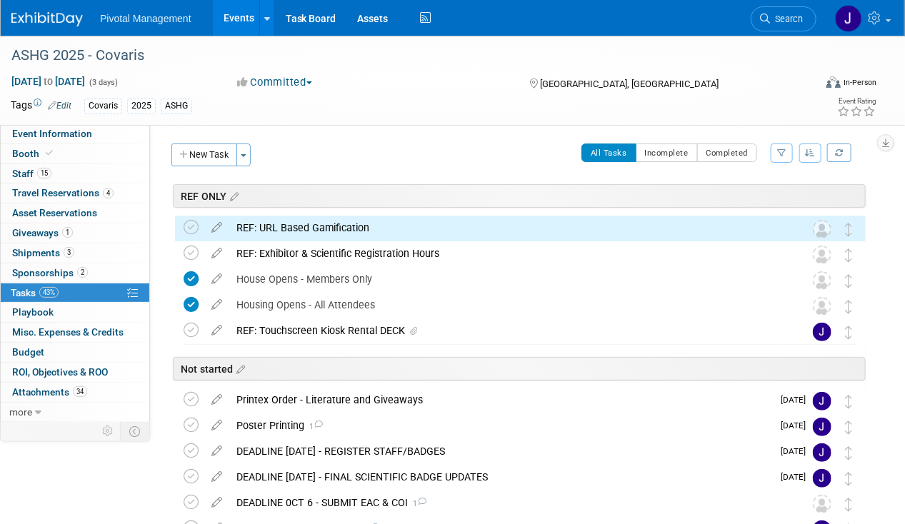
click at [306, 234] on div "REF: URL Based Gamification" at bounding box center [506, 228] width 555 height 24
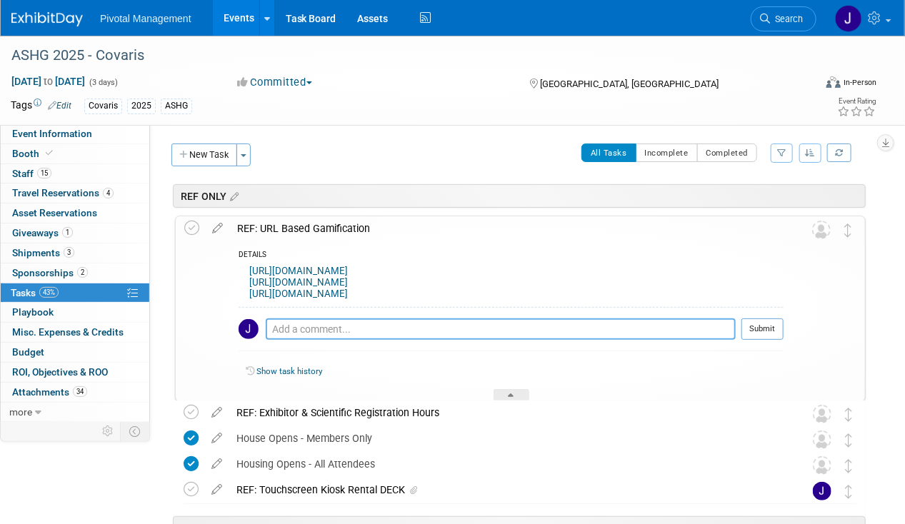
click at [281, 331] on textarea at bounding box center [501, 328] width 470 height 21
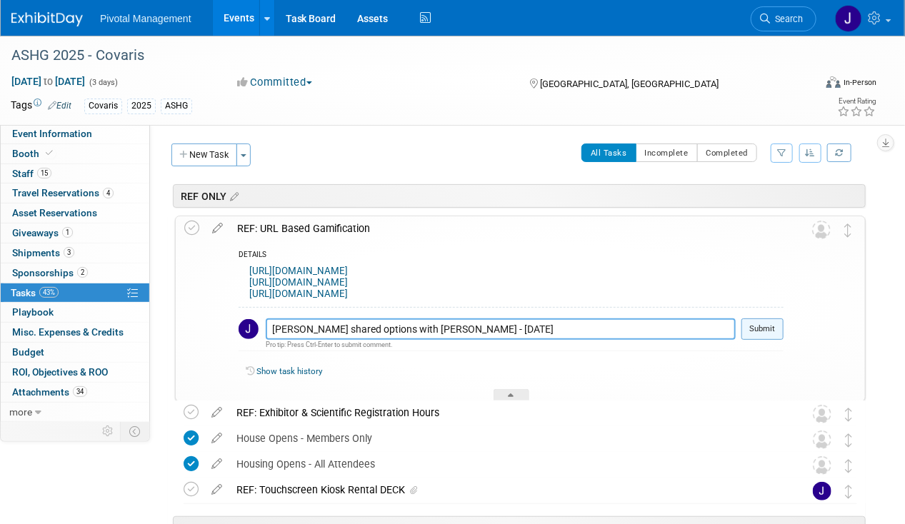
type textarea "[PERSON_NAME] shared options with [PERSON_NAME] - [DATE]"
click at [760, 327] on button "Submit" at bounding box center [762, 328] width 42 height 21
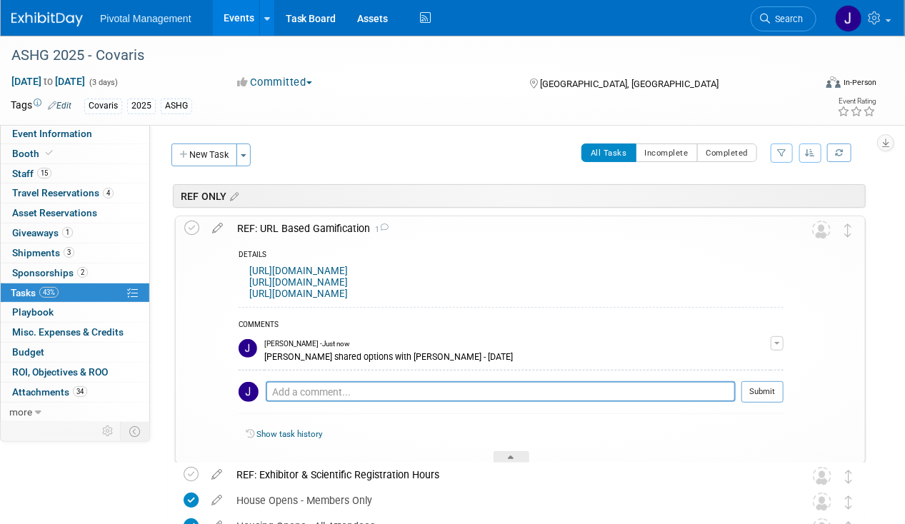
click at [303, 230] on div "REF: URL Based Gamification 1" at bounding box center [506, 228] width 553 height 24
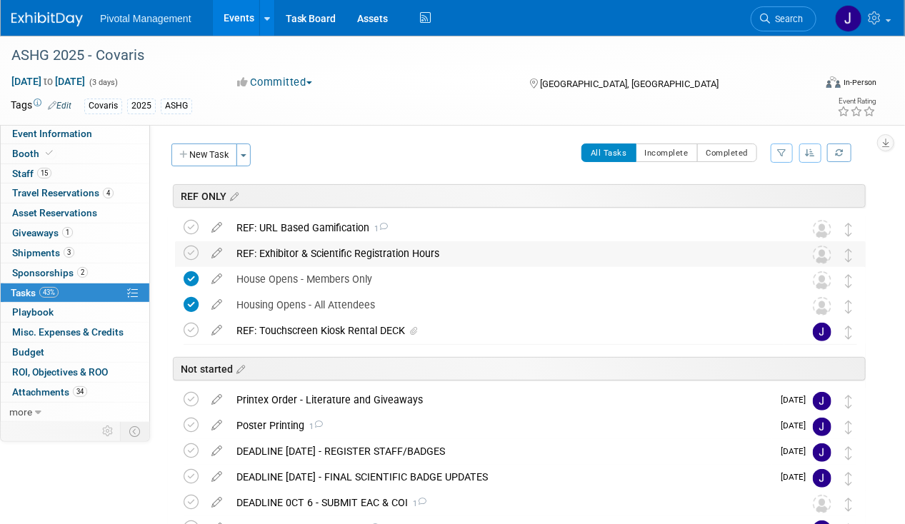
click at [299, 251] on div "REF: Exhibitor & Scientific Registration Hours" at bounding box center [506, 253] width 555 height 24
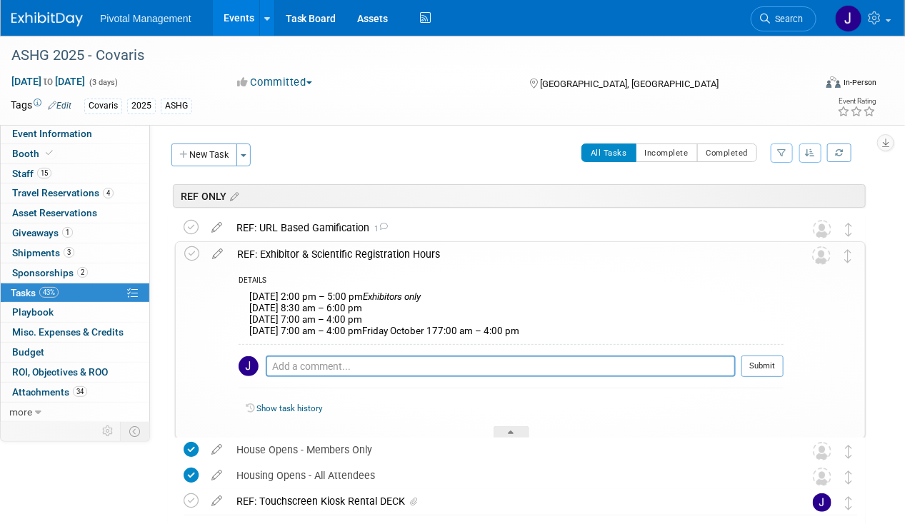
click at [299, 250] on div "REF: Exhibitor & Scientific Registration Hours" at bounding box center [506, 254] width 553 height 24
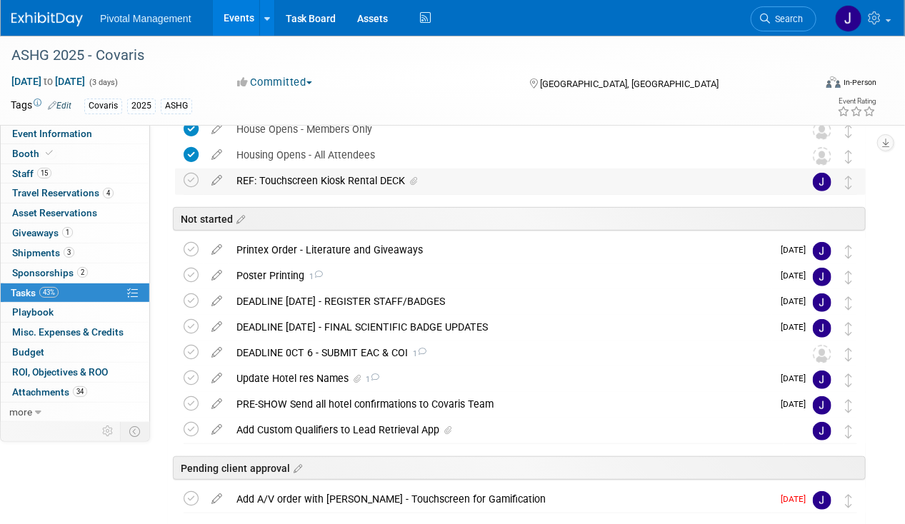
scroll to position [236, 0]
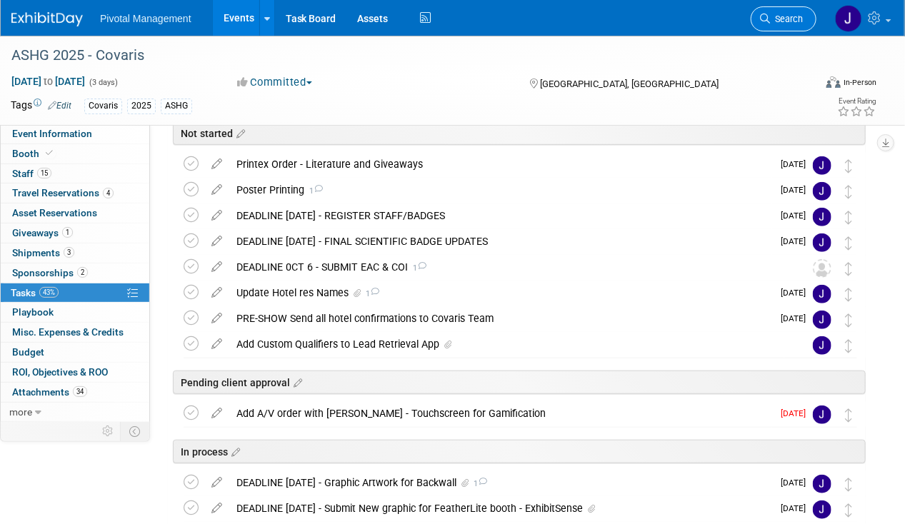
click at [792, 18] on span "Search" at bounding box center [786, 19] width 33 height 11
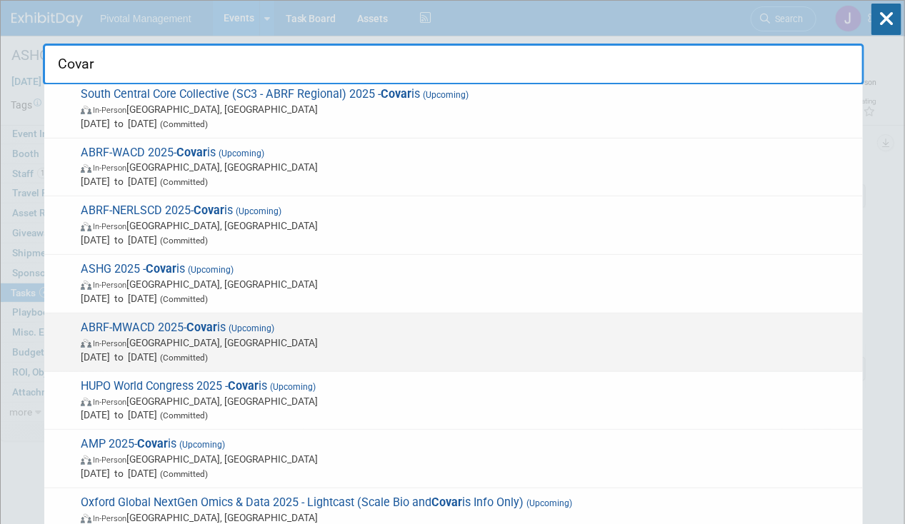
scroll to position [94, 0]
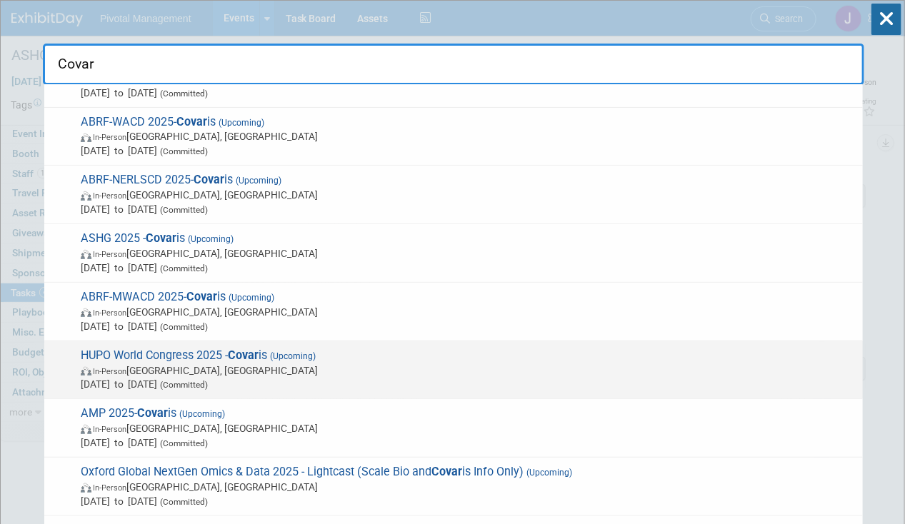
type input "Covar"
click at [224, 359] on span "HUPO World Congress 2025 - Covar is (Upcoming) In-Person [GEOGRAPHIC_DATA], [GE…" at bounding box center [465, 370] width 779 height 44
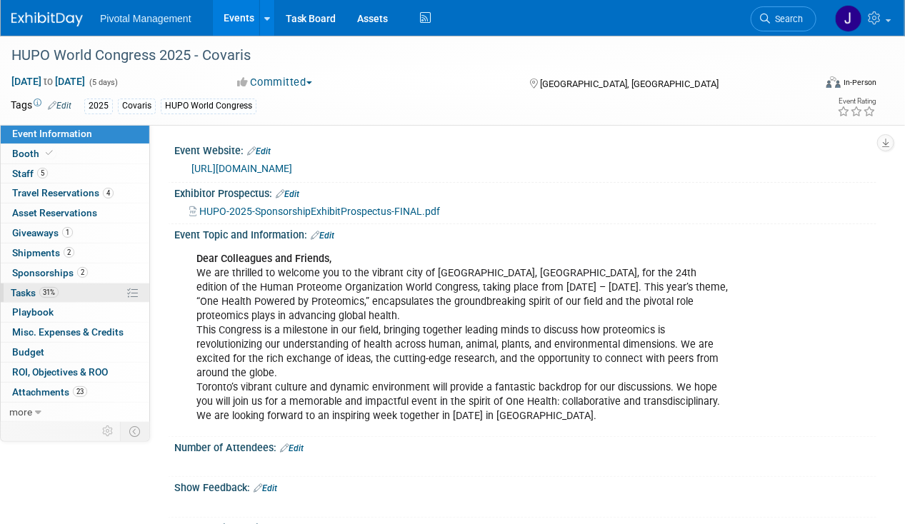
click at [79, 291] on link "31% Tasks 31%" at bounding box center [75, 293] width 149 height 19
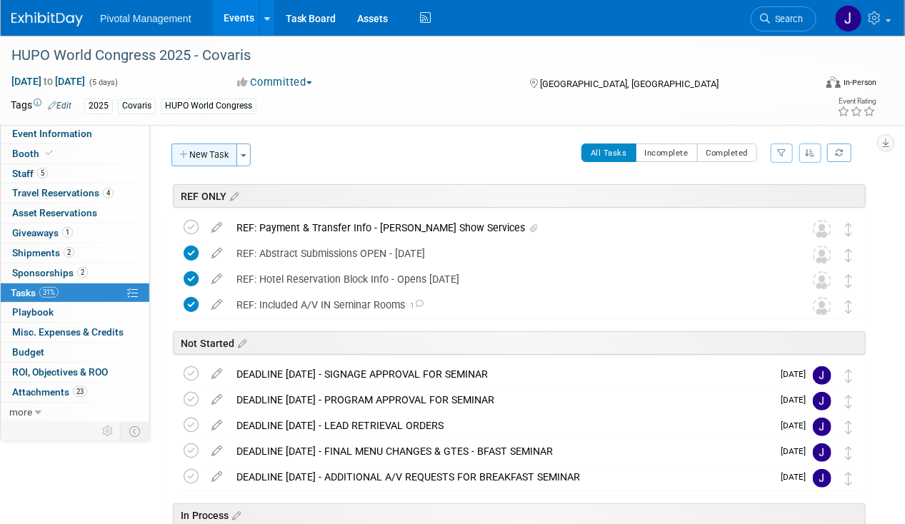
click at [237, 148] on button "New Task" at bounding box center [204, 155] width 66 height 23
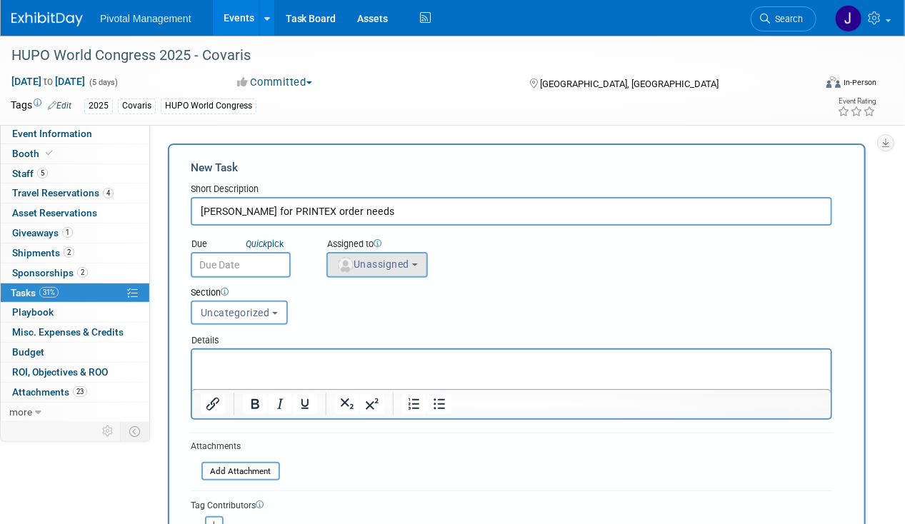
type input "Ping Elisabeth for PRINTEX order needs"
click at [377, 261] on span "Unassigned" at bounding box center [372, 264] width 73 height 11
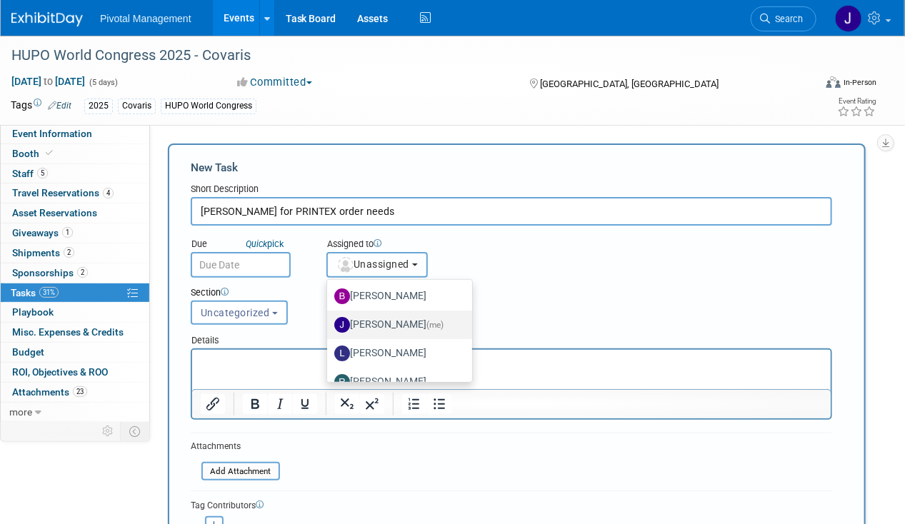
scroll to position [66, 0]
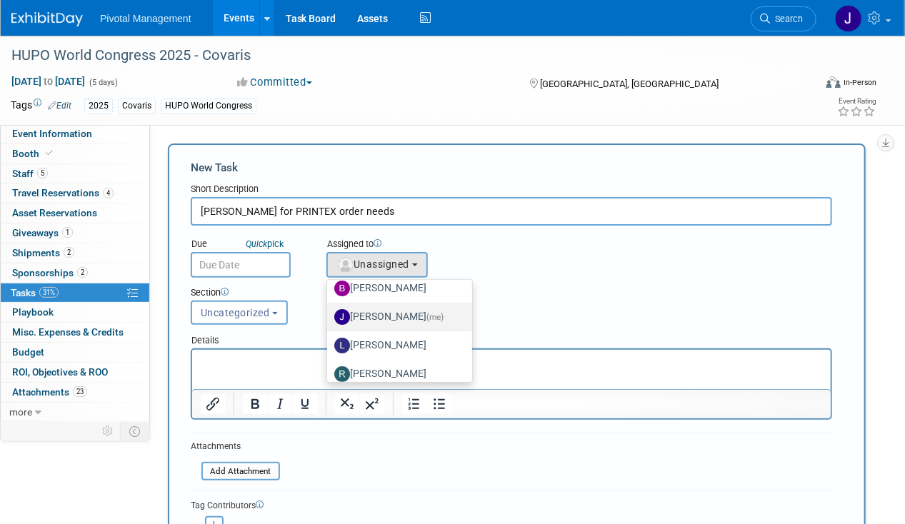
click at [388, 314] on label "Jessica Gatton (me)" at bounding box center [396, 317] width 124 height 23
click at [329, 314] on input "Jessica Gatton (me)" at bounding box center [324, 315] width 9 height 9
select select "497b41a6-53ff-4b84-8c73-e588064afe10"
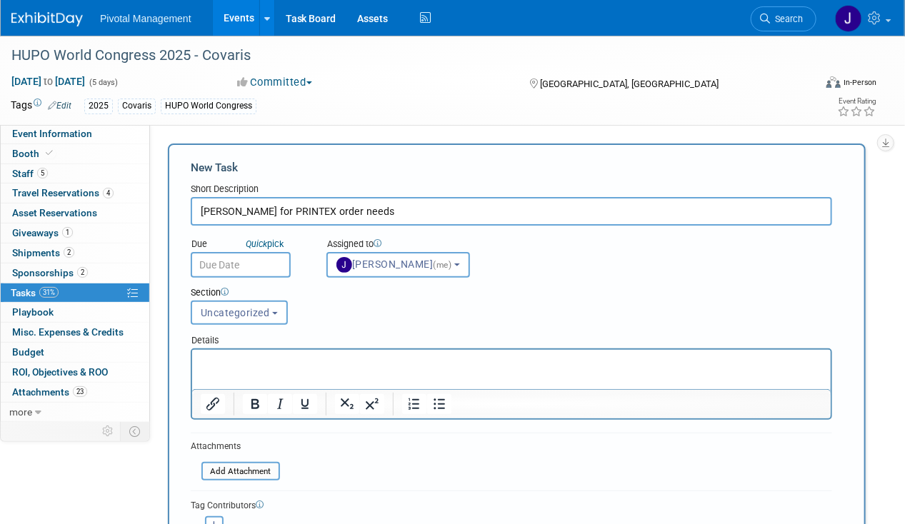
click at [309, 366] on p "Rich Text Area. Press ALT-0 for help." at bounding box center [511, 362] width 622 height 14
click at [241, 269] on body "Pivotal Management Events Add Event Bulk Upload Events Shareable Event Boards R…" at bounding box center [452, 262] width 905 height 524
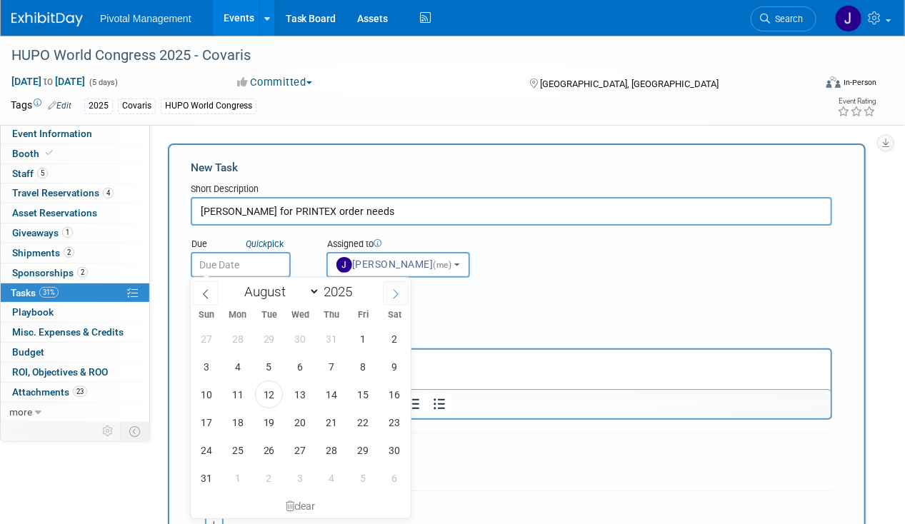
click at [403, 296] on span at bounding box center [396, 293] width 26 height 24
select select "8"
click at [299, 341] on span "3" at bounding box center [300, 339] width 28 height 28
type input "Sep 3, 2025"
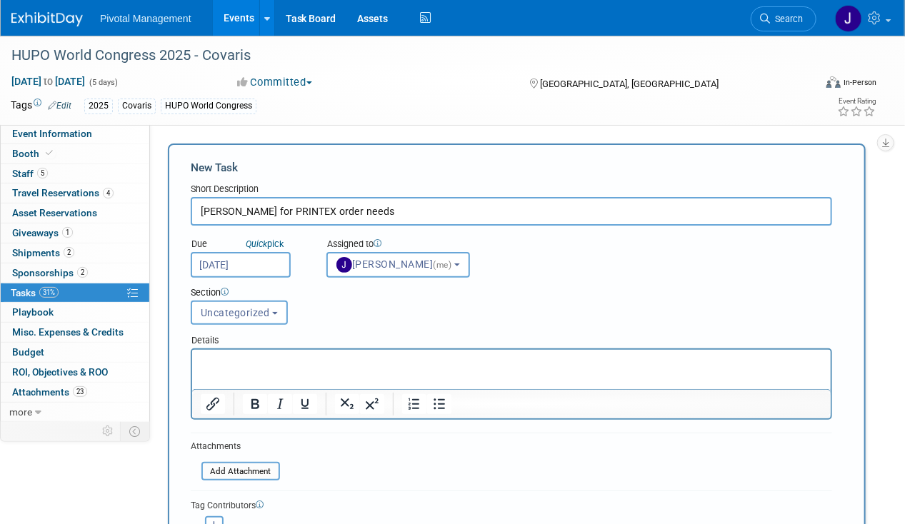
click at [275, 359] on p "Rich Text Area. Press ALT-0 for help." at bounding box center [511, 362] width 622 height 14
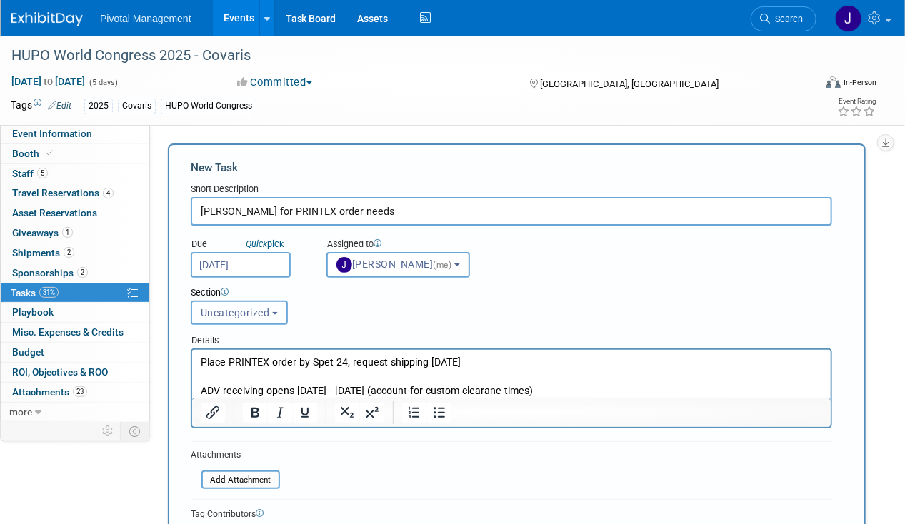
click at [266, 304] on button "Uncategorized" at bounding box center [239, 313] width 97 height 24
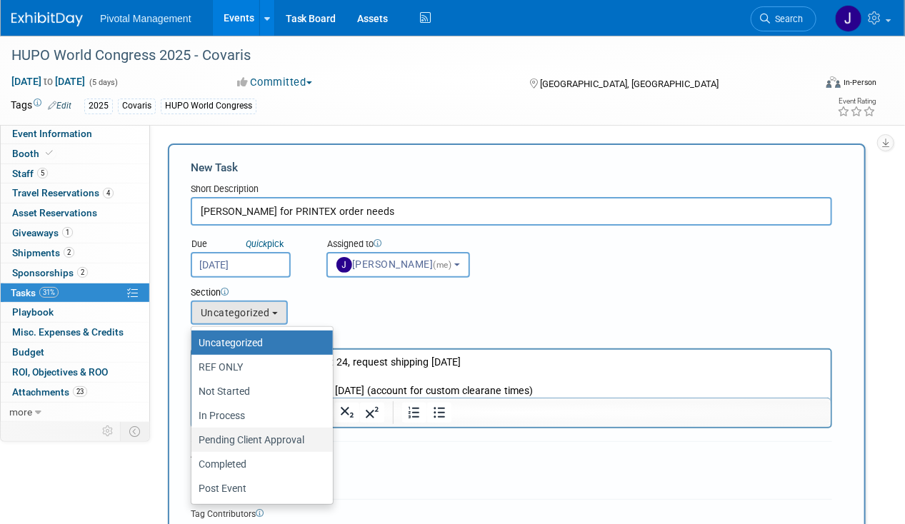
click at [273, 443] on label "Pending Client Approval" at bounding box center [259, 440] width 120 height 19
click at [194, 443] on input "Pending Client Approval" at bounding box center [188, 440] width 9 height 9
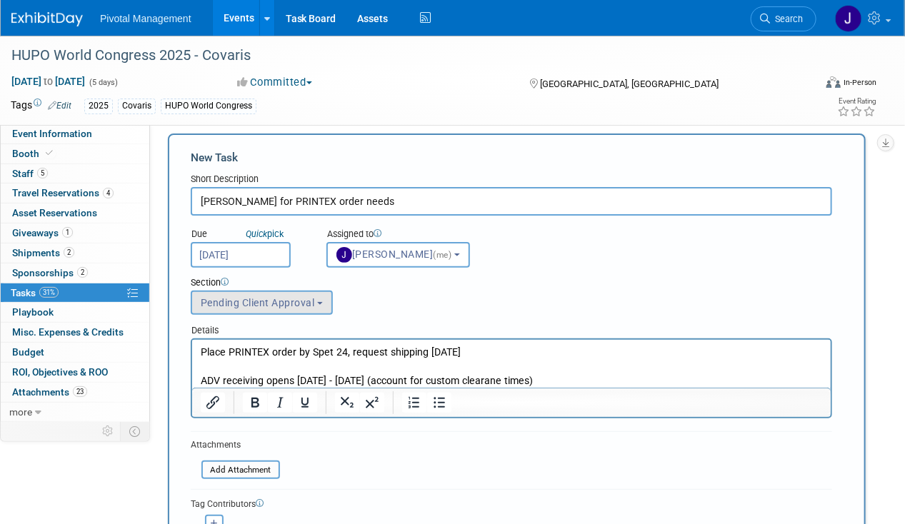
scroll to position [0, 0]
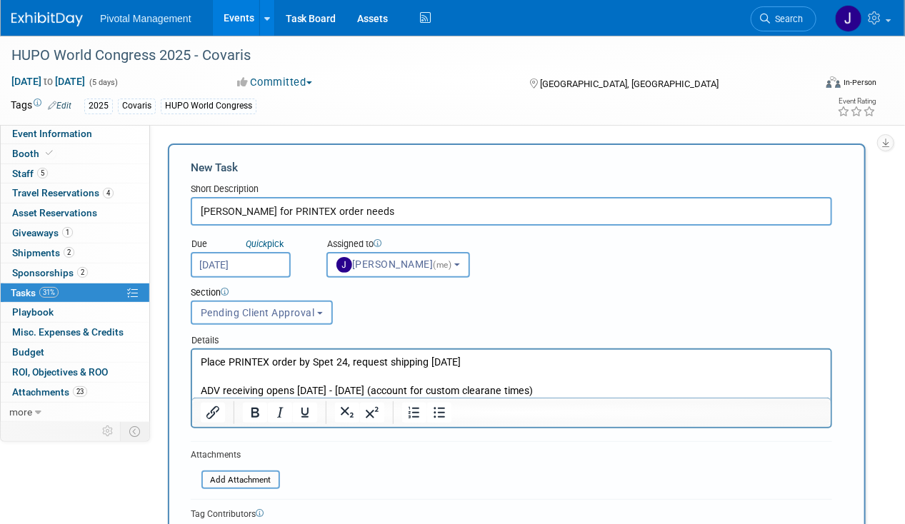
click at [291, 311] on span "Pending Client Approval" at bounding box center [258, 312] width 114 height 11
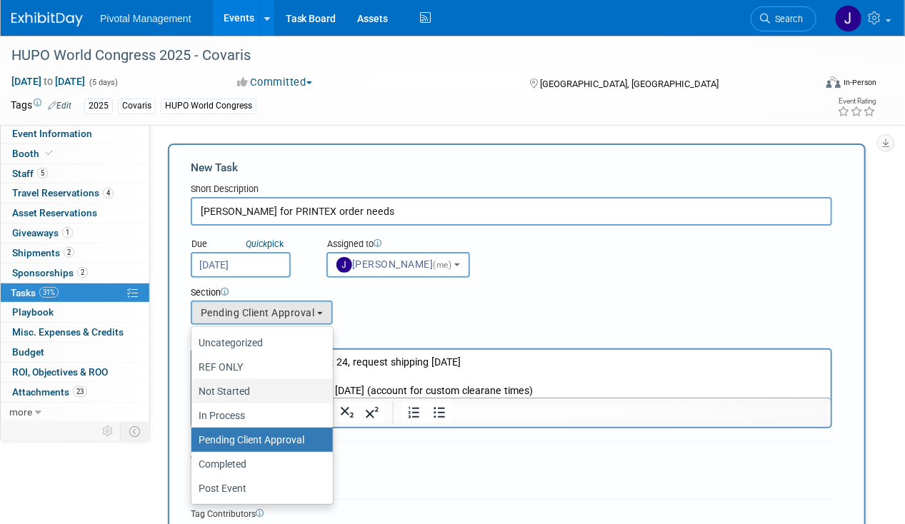
click at [298, 385] on label "Not Started" at bounding box center [259, 391] width 120 height 19
click at [194, 387] on input "Not Started" at bounding box center [188, 391] width 9 height 9
select select "11271063"
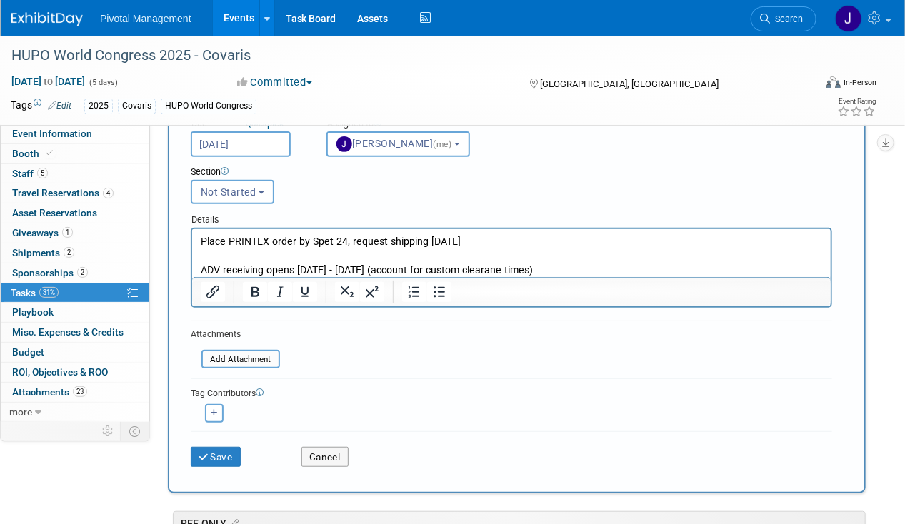
scroll to position [129, 0]
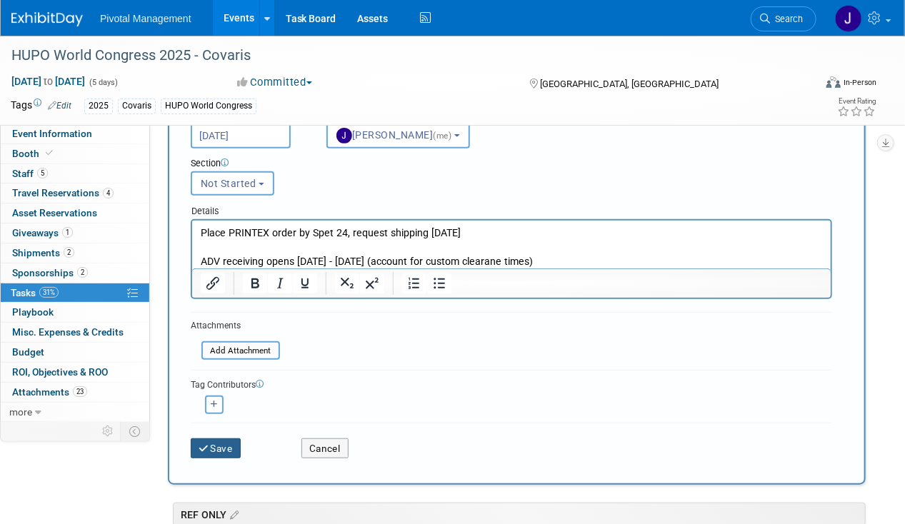
click at [204, 445] on icon "submit" at bounding box center [205, 449] width 12 height 10
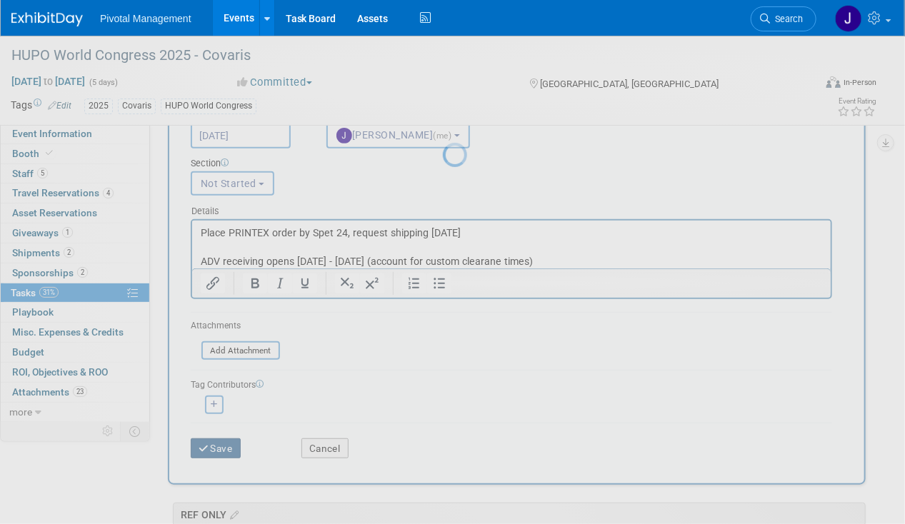
scroll to position [0, 0]
